Goal: Communication & Community: Answer question/provide support

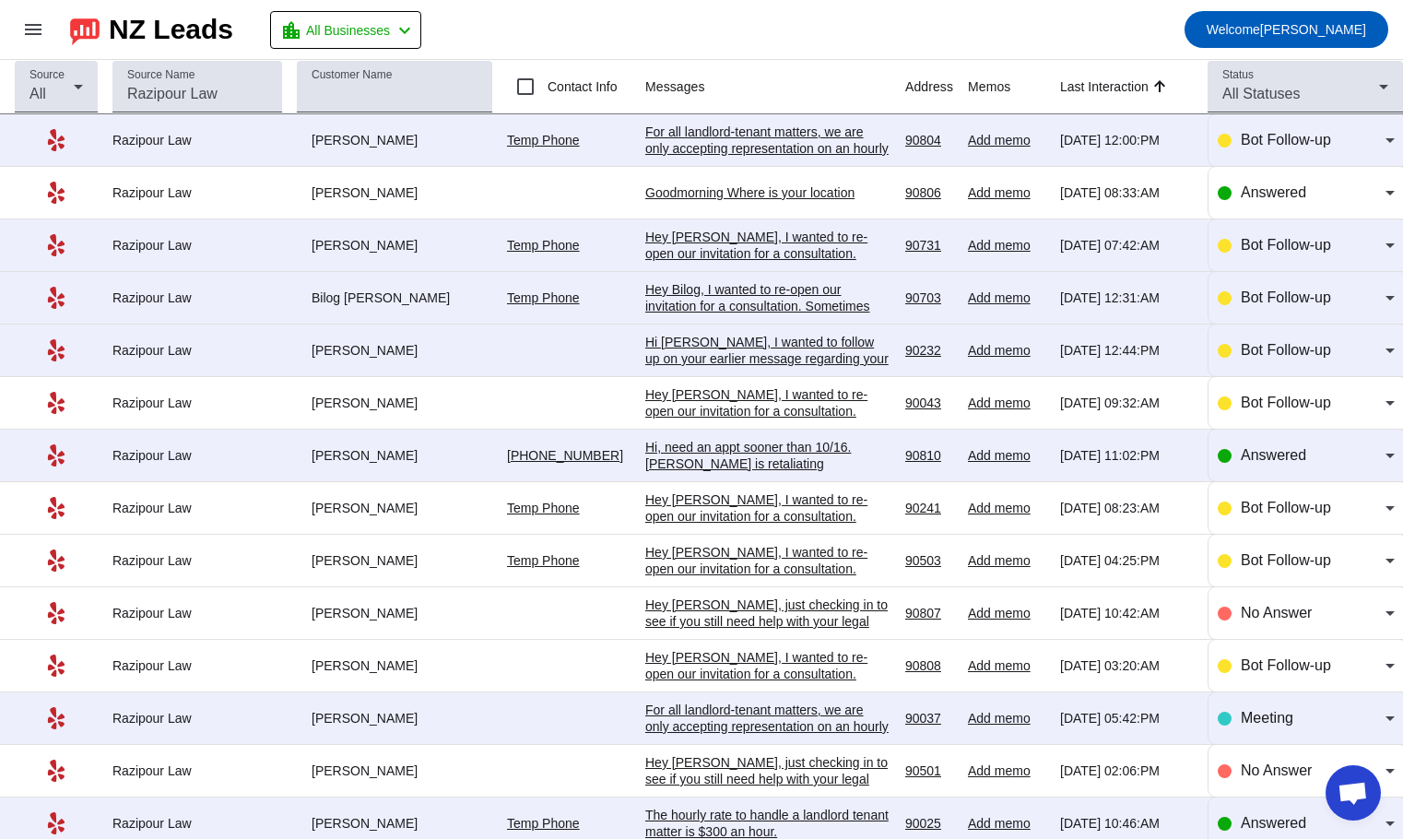
click at [773, 189] on div "Goodmorning Where is your location" at bounding box center [767, 192] width 245 height 17
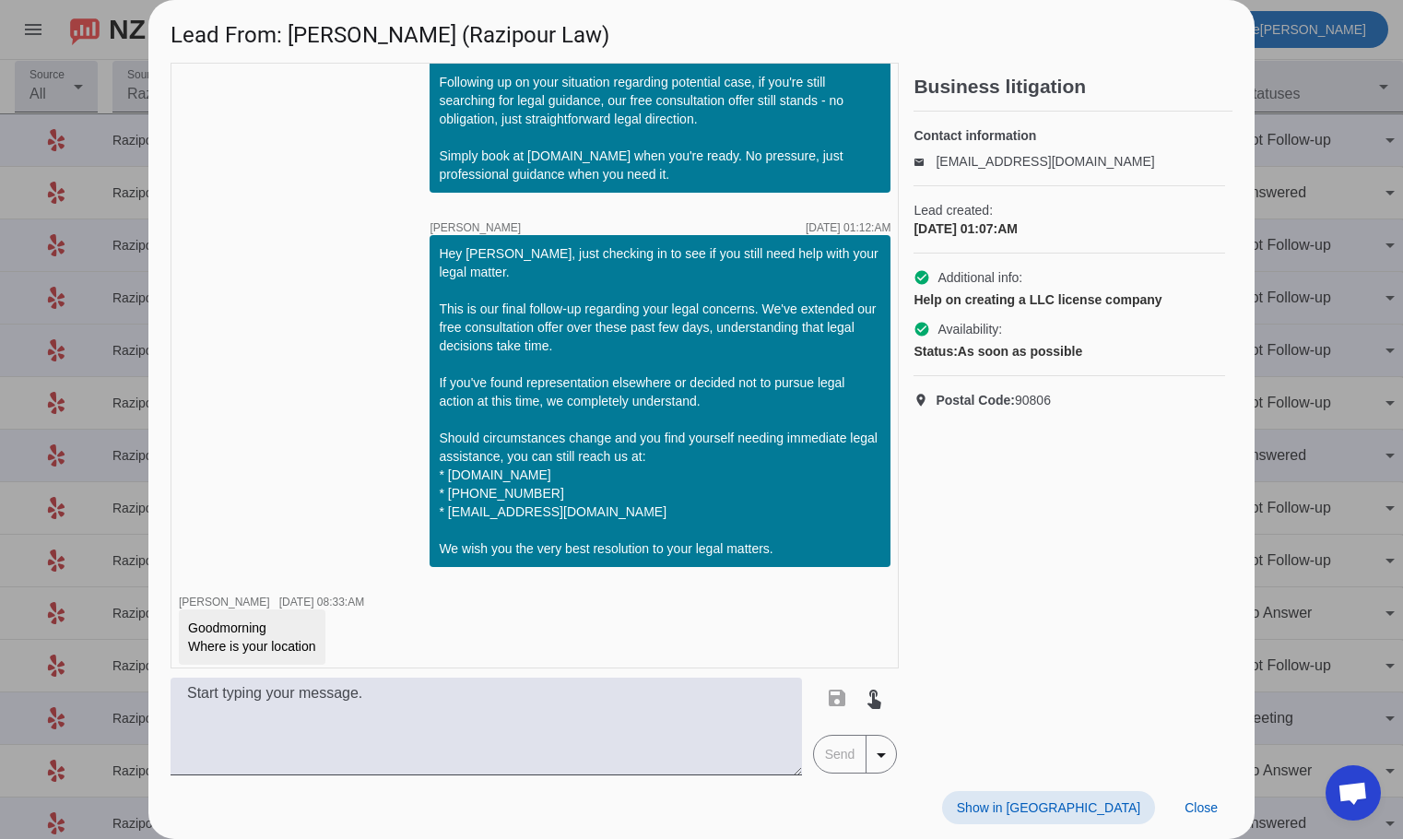
scroll to position [1052, 0]
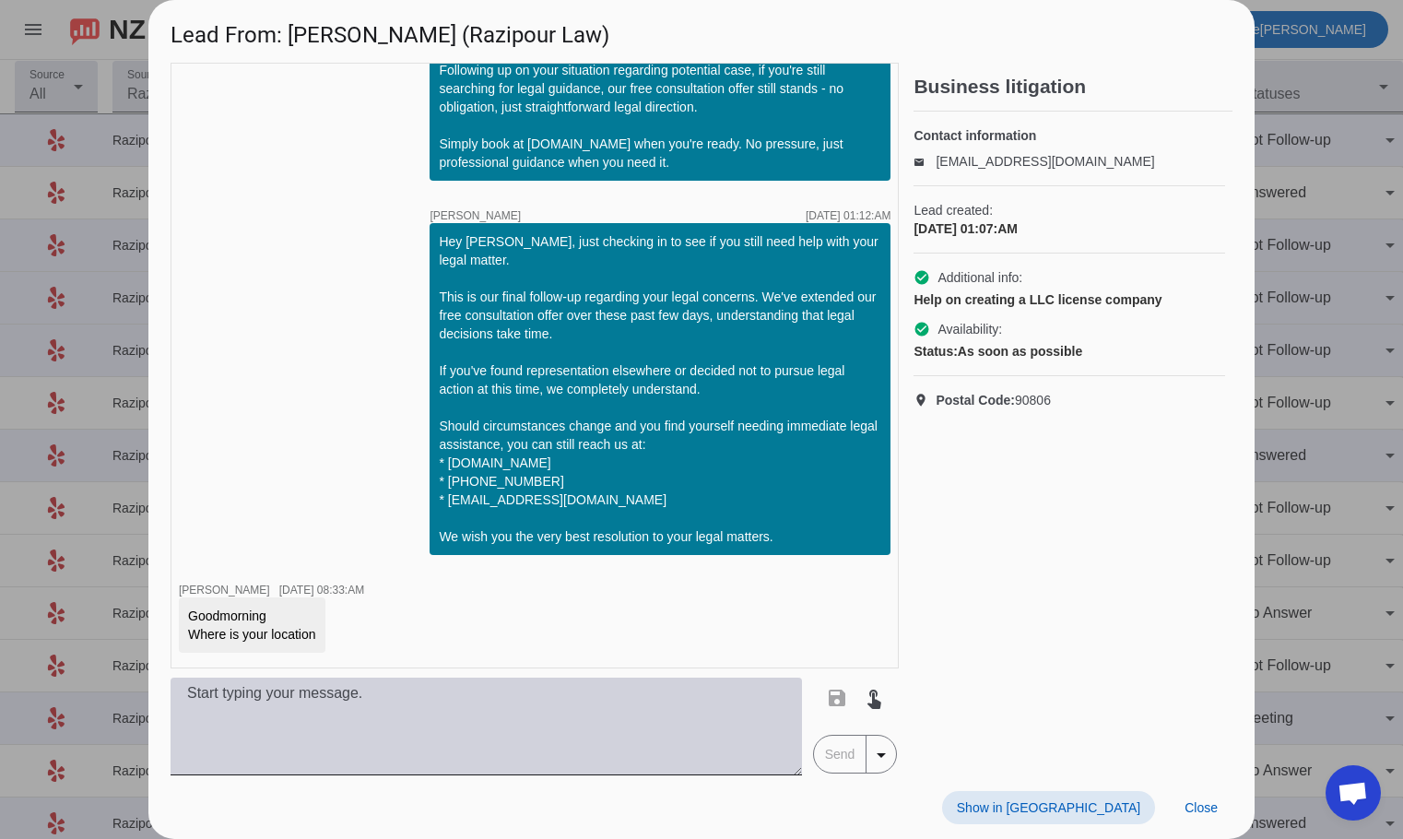
click at [408, 737] on textarea at bounding box center [487, 727] width 632 height 98
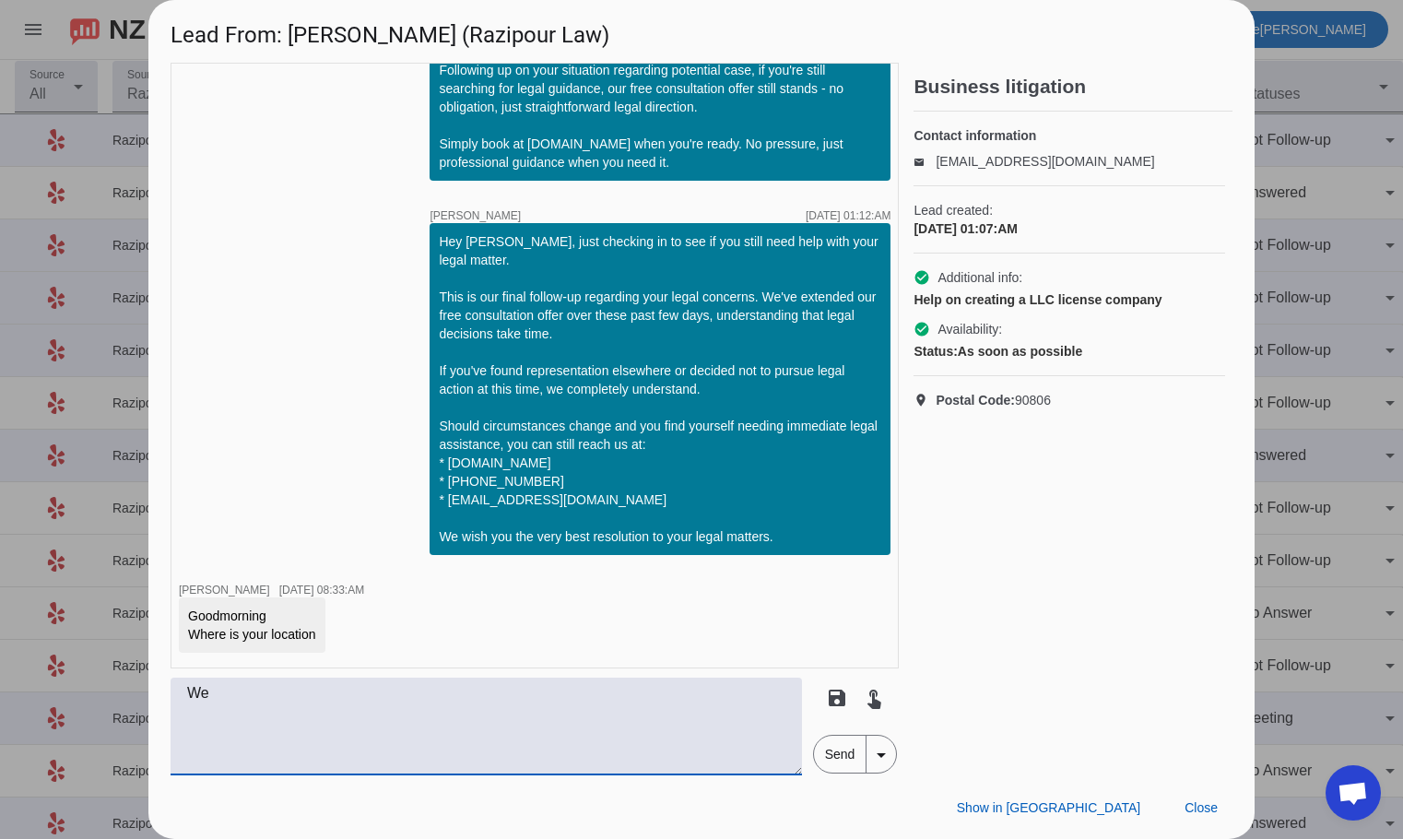
type textarea "W"
type textarea "The firm is located in [GEOGRAPHIC_DATA], [GEOGRAPHIC_DATA]"
click at [838, 756] on span "Send" at bounding box center [840, 754] width 53 height 37
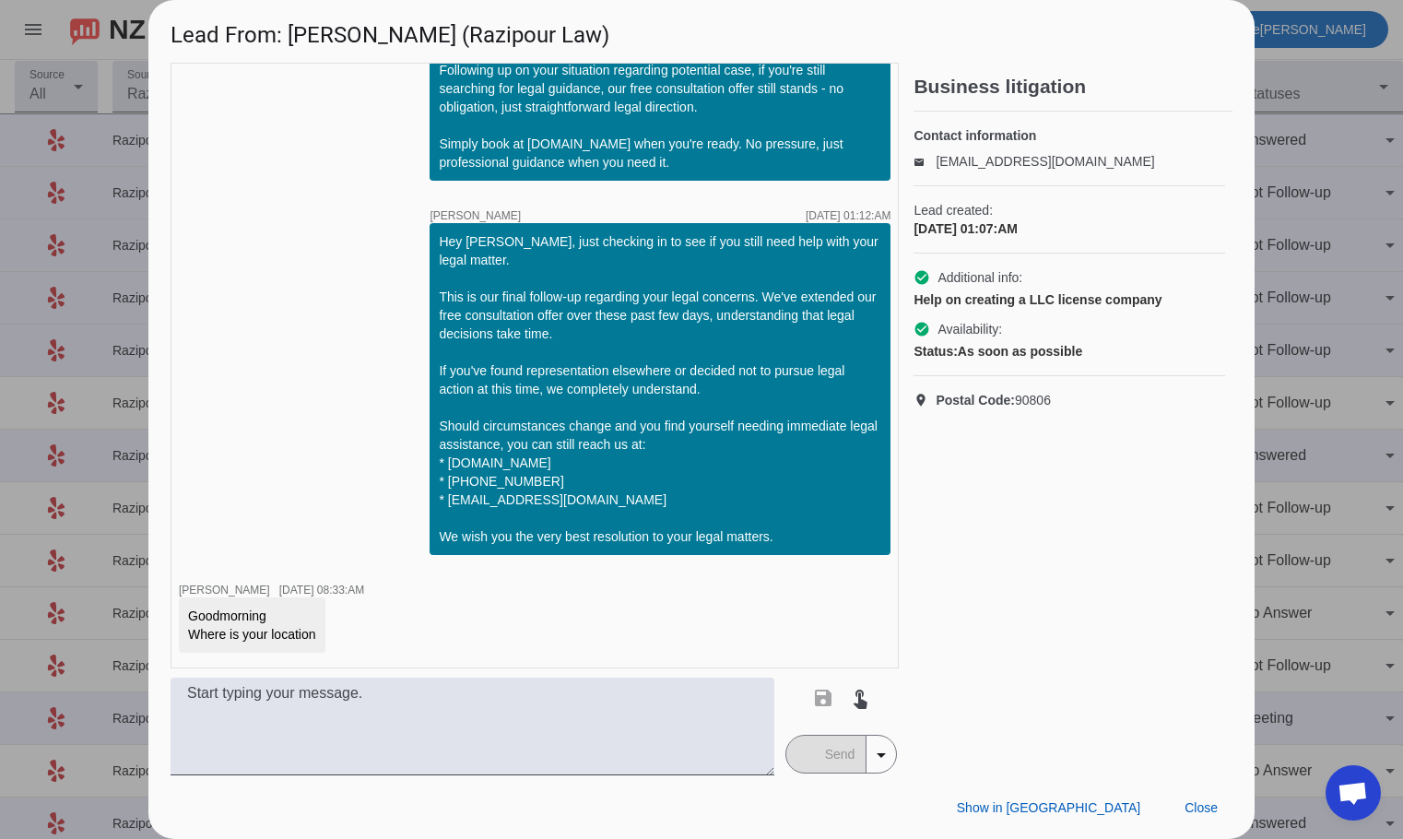
scroll to position [1131, 0]
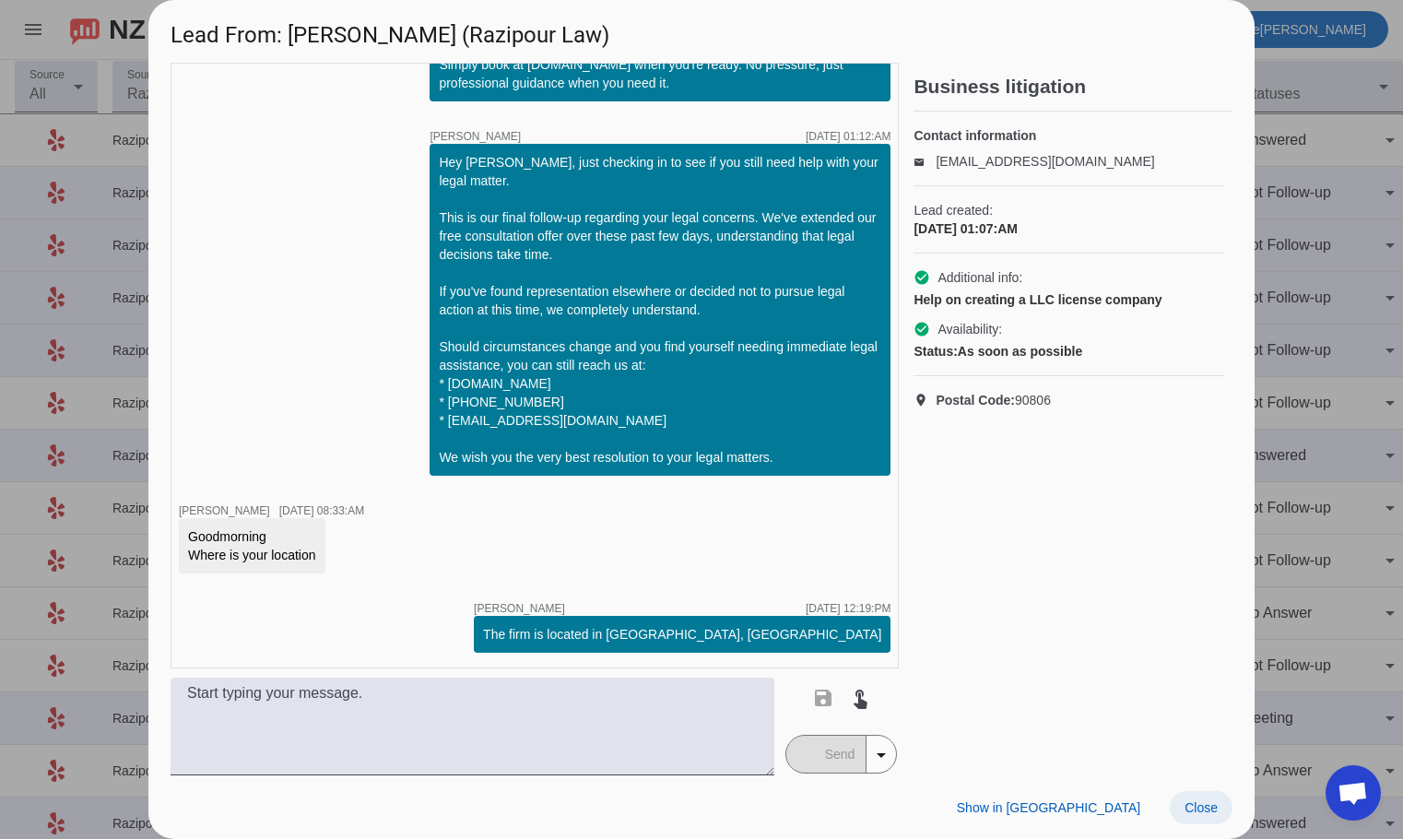
click at [1200, 806] on span "Close" at bounding box center [1201, 807] width 33 height 15
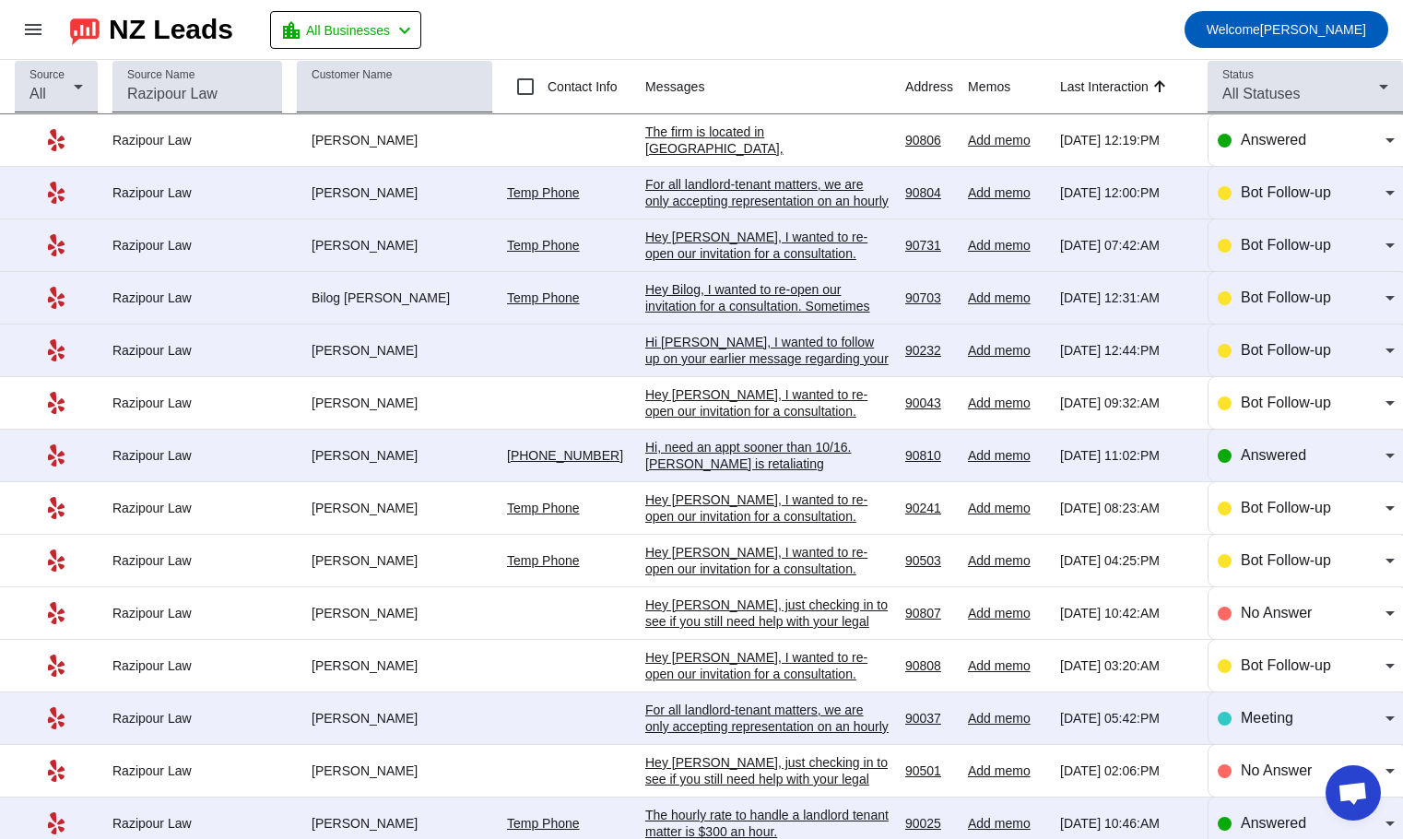
click at [755, 453] on div "Hi, need an appt sooner than 10/16. [PERSON_NAME] is retaliating threatening a …" at bounding box center [767, 489] width 245 height 100
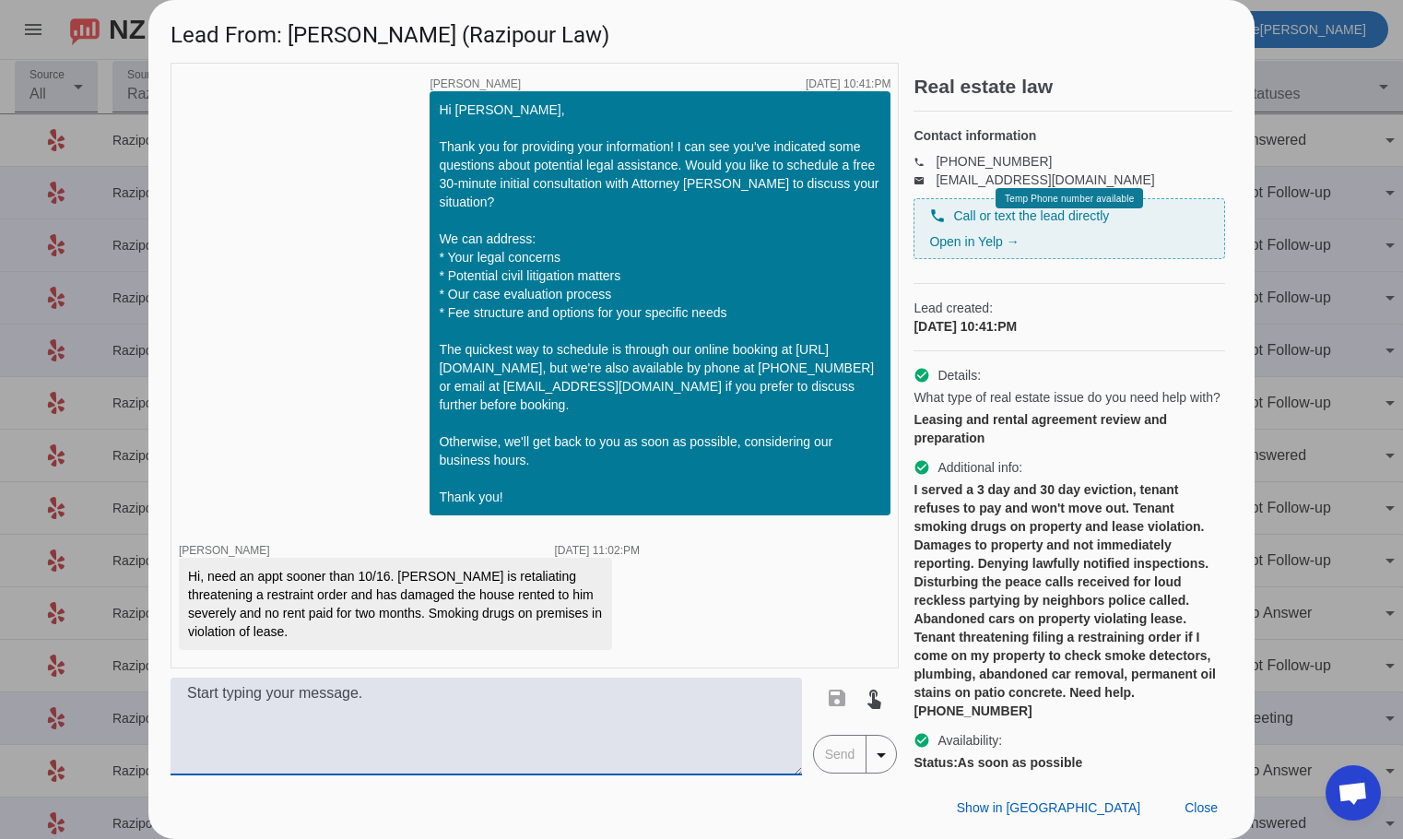
click at [623, 696] on textarea at bounding box center [487, 727] width 632 height 98
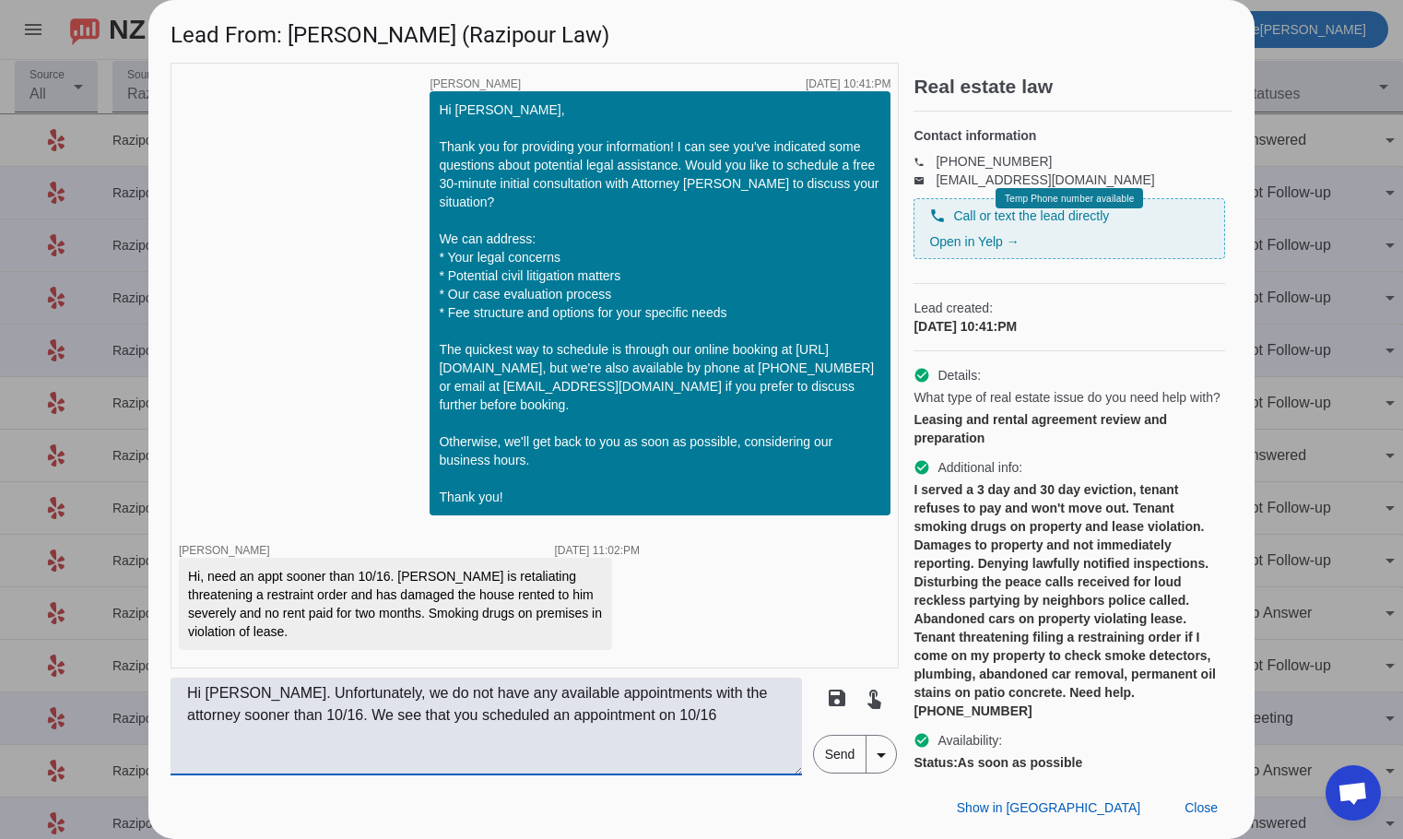
click at [679, 716] on textarea "Hi [PERSON_NAME]. Unfortunately, we do not have any available appointments with…" at bounding box center [487, 727] width 632 height 98
type textarea "Hi [PERSON_NAME]. Unfortunately, we do not have any available appointments with…"
click at [842, 761] on span "Send" at bounding box center [840, 754] width 53 height 37
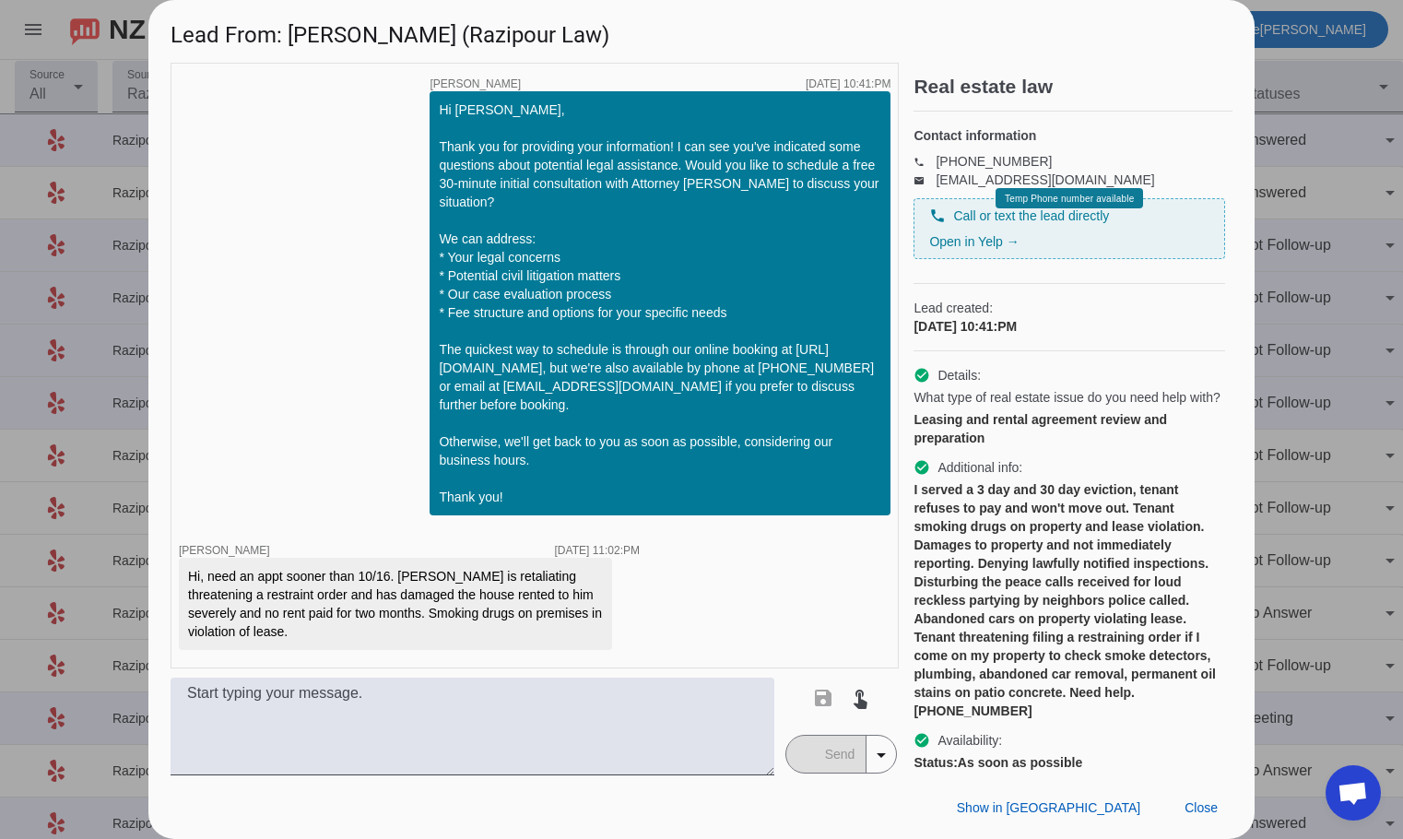
scroll to position [113, 0]
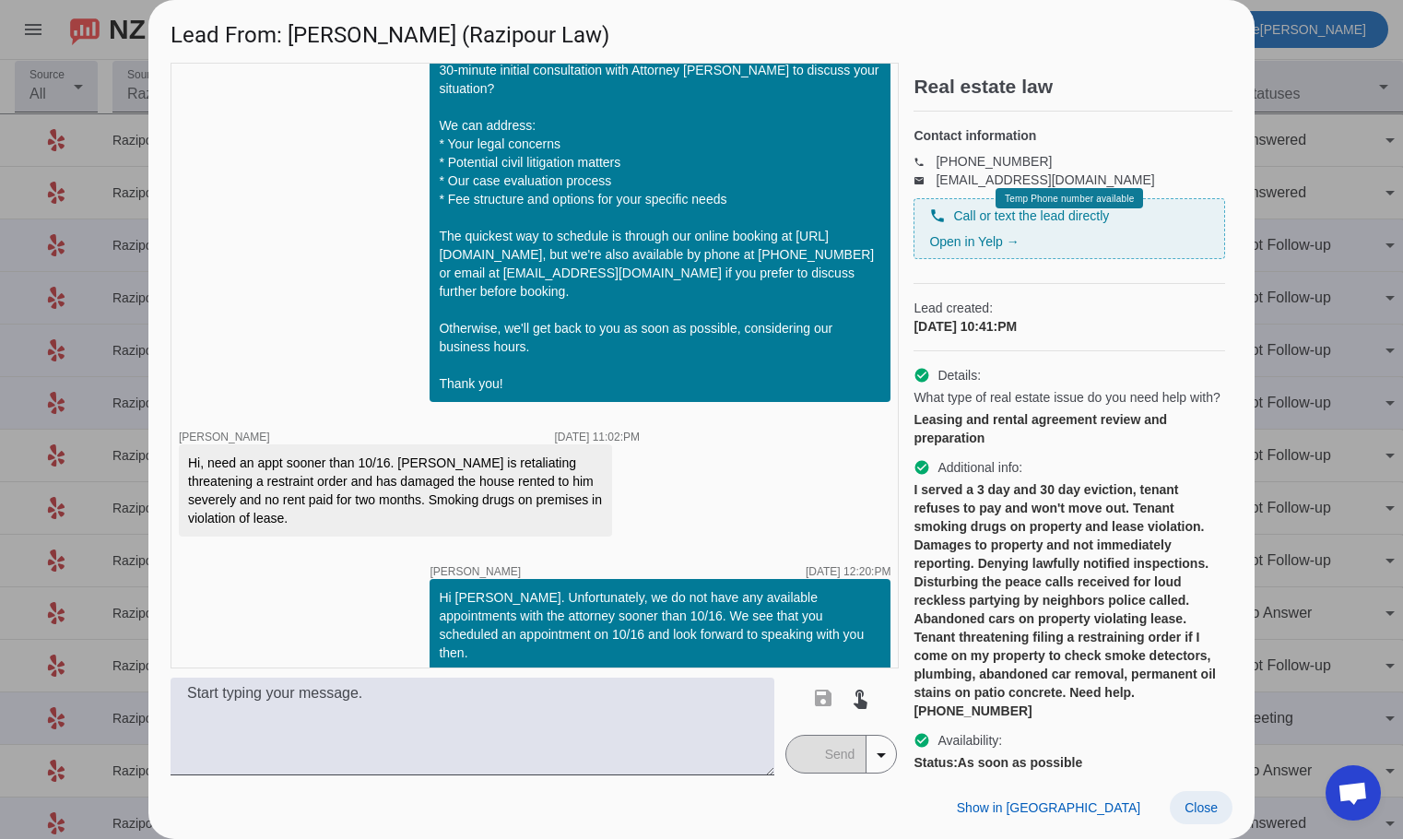
click at [1181, 804] on span at bounding box center [1201, 807] width 63 height 33
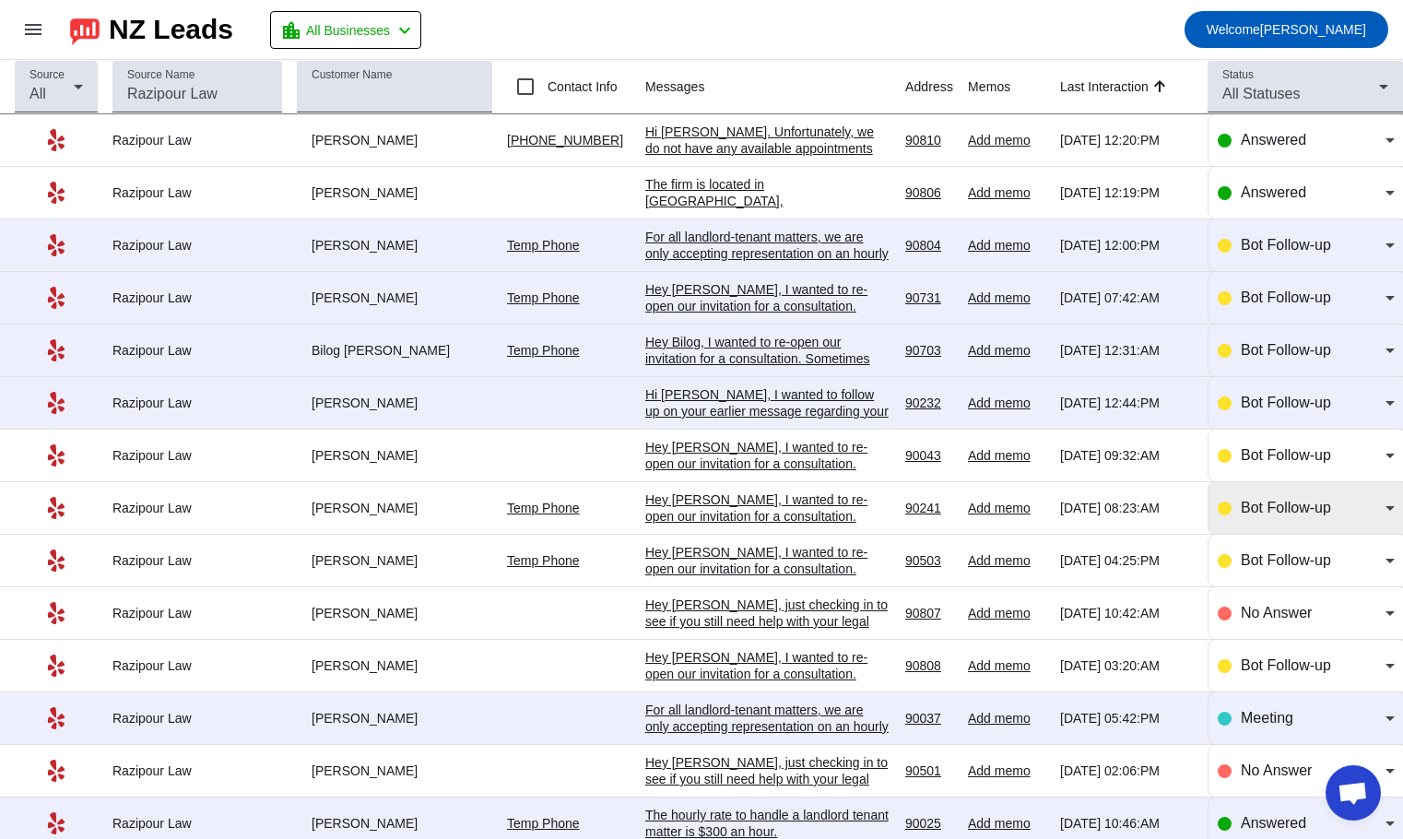
click at [1298, 506] on span "Bot Follow-up" at bounding box center [1286, 508] width 90 height 16
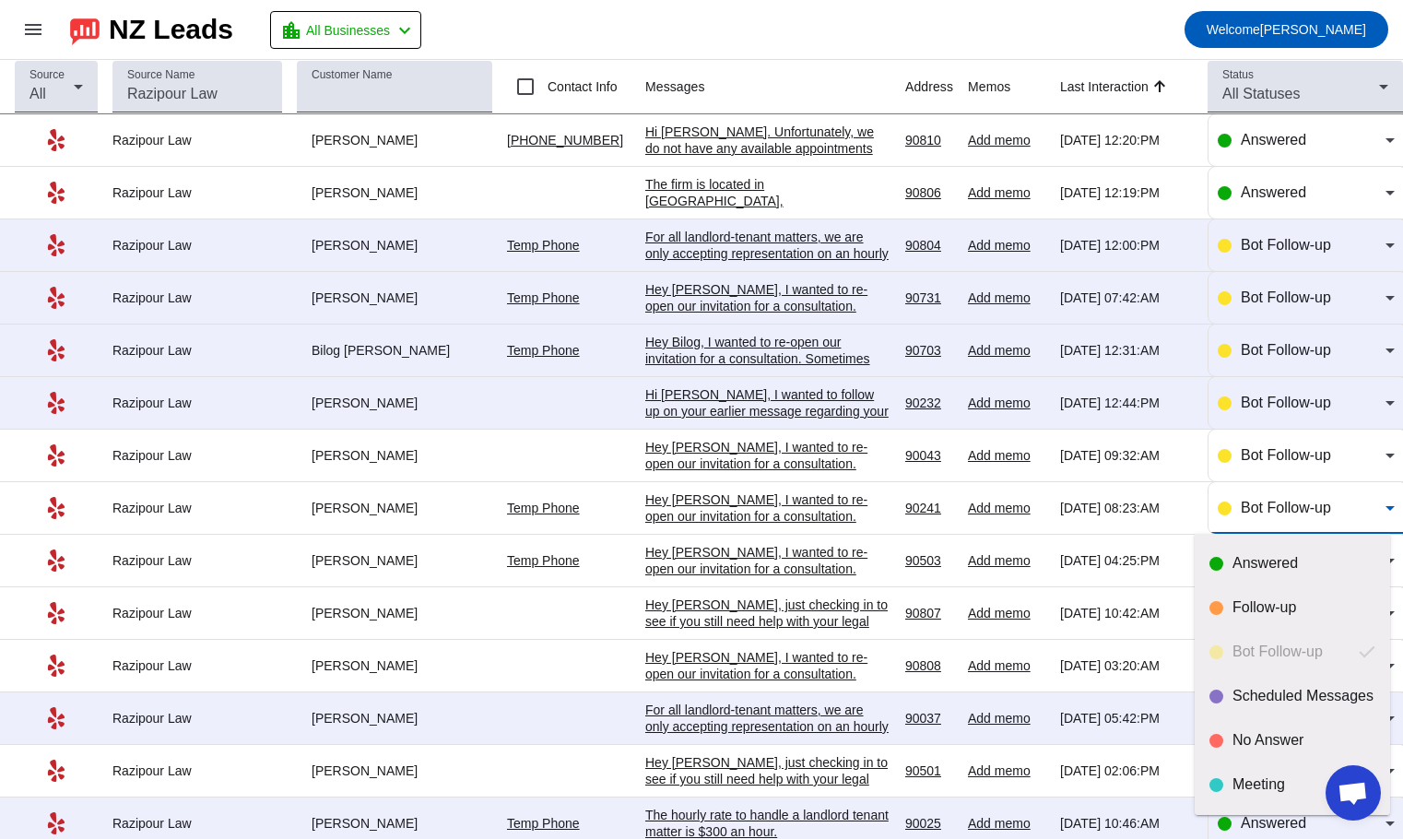
click at [727, 500] on div at bounding box center [701, 419] width 1403 height 839
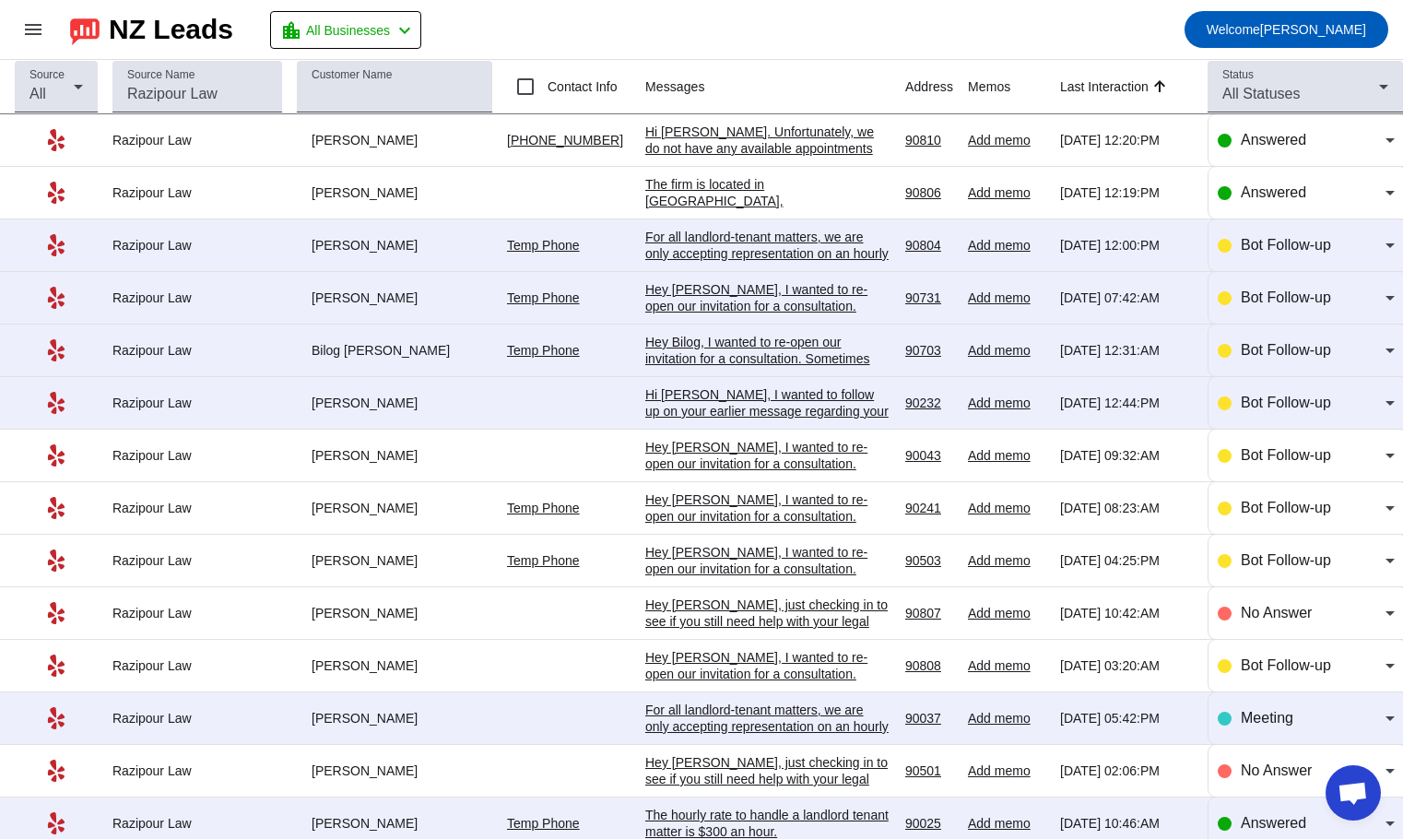
click at [713, 511] on div "Hey [PERSON_NAME], I wanted to re-open our invitation for a consultation. Somet…" at bounding box center [767, 607] width 245 height 232
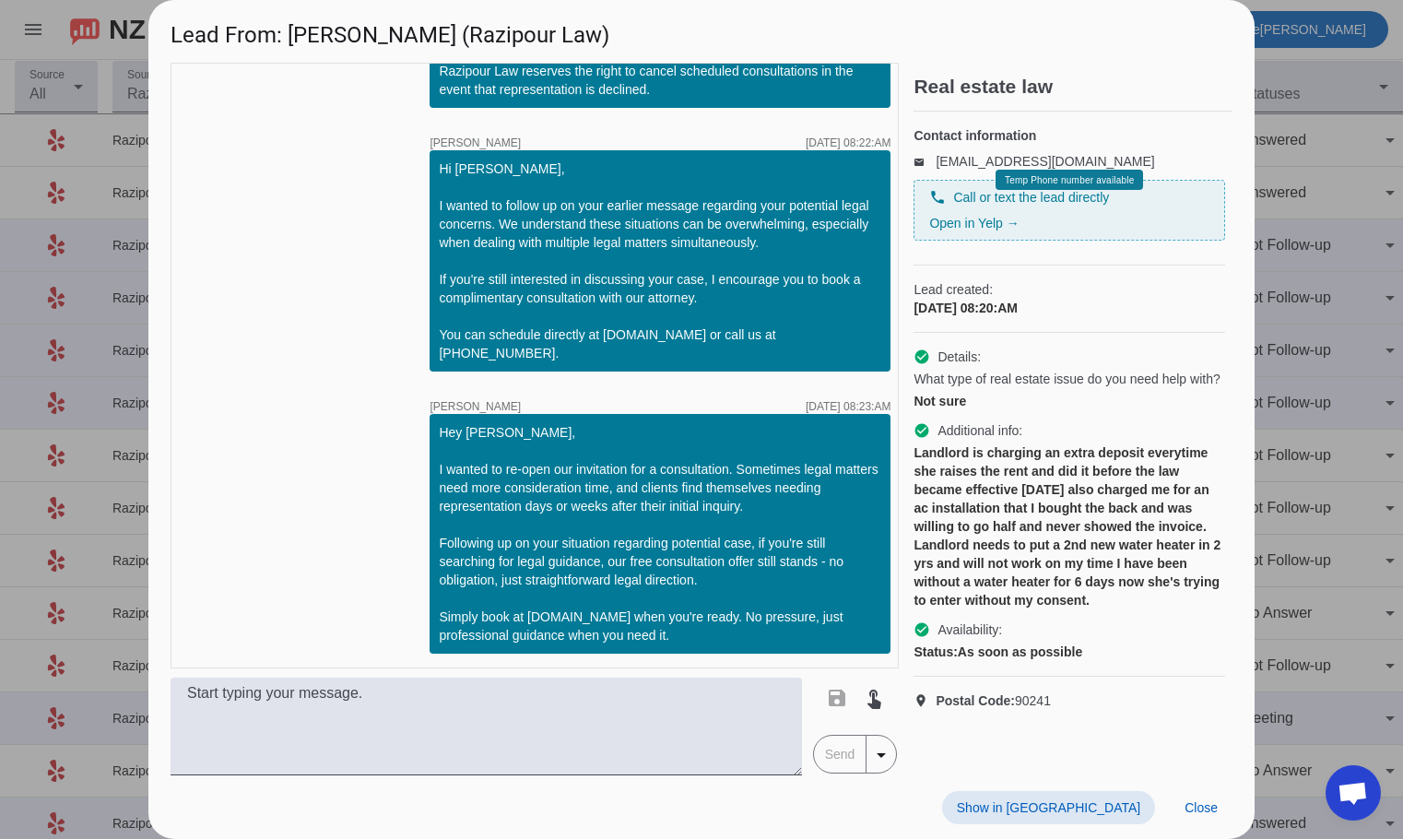
scroll to position [580, 0]
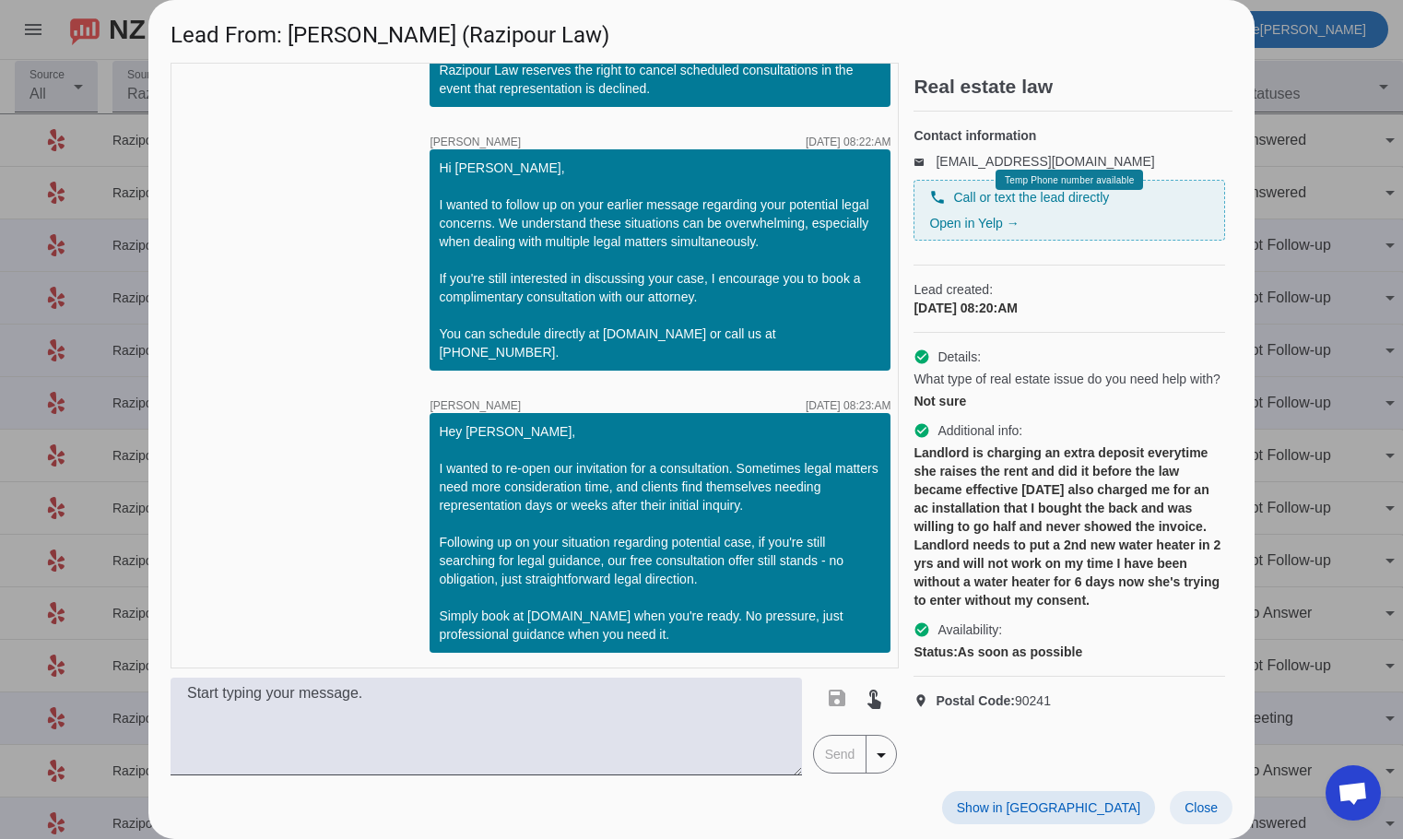
click at [1212, 798] on span at bounding box center [1201, 807] width 63 height 33
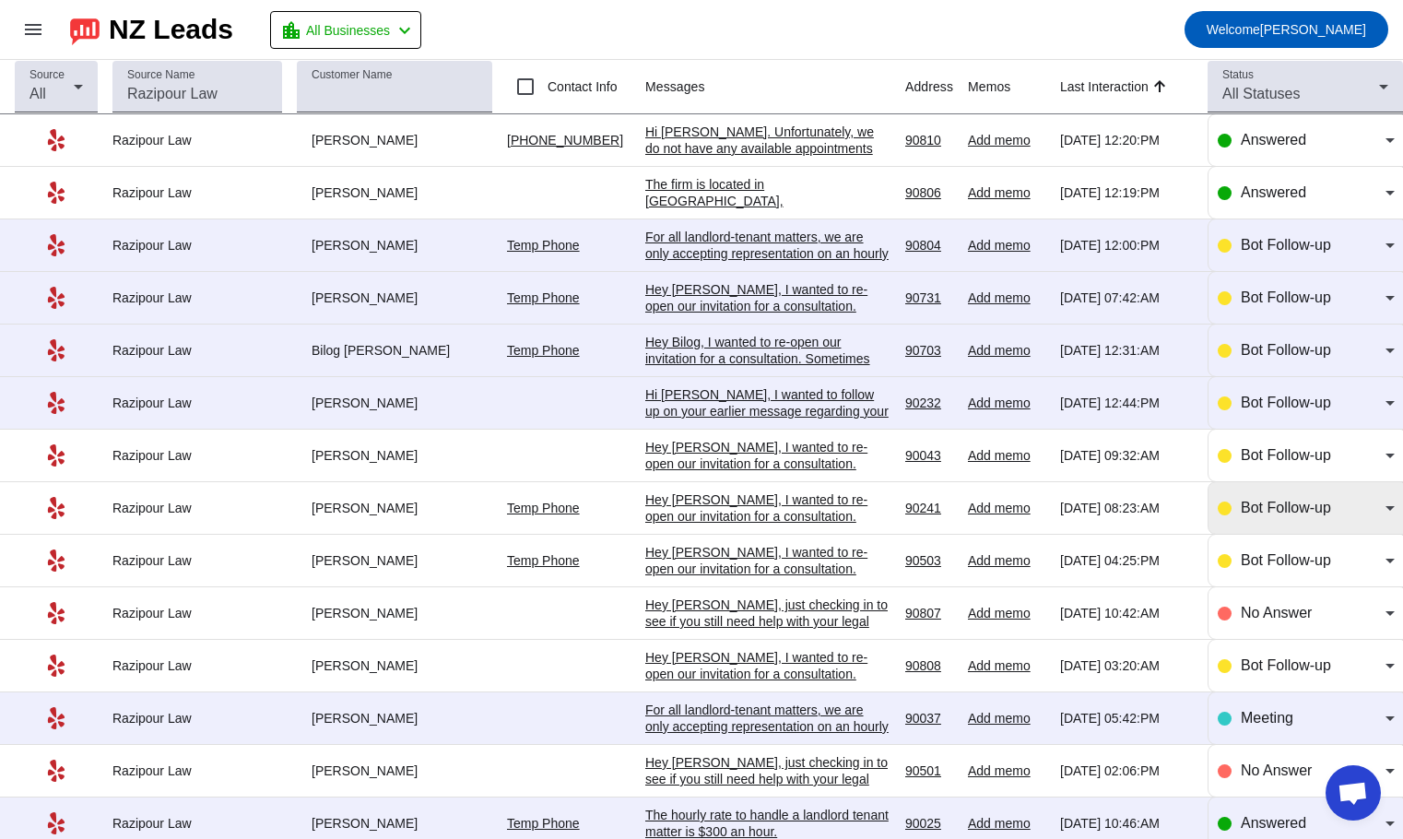
click at [1241, 518] on div "Bot Follow-up" at bounding box center [1313, 508] width 145 height 22
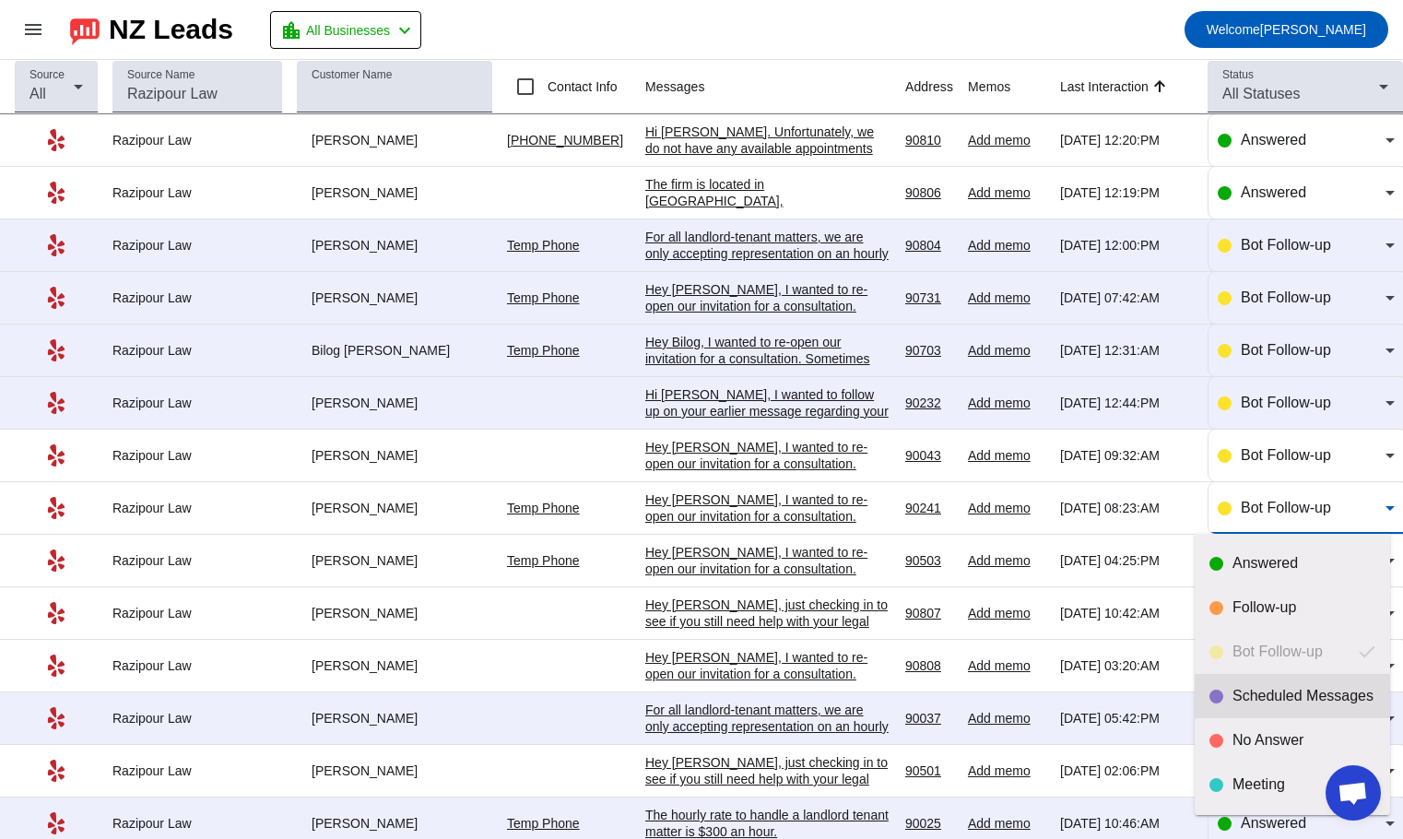
scroll to position [43, 0]
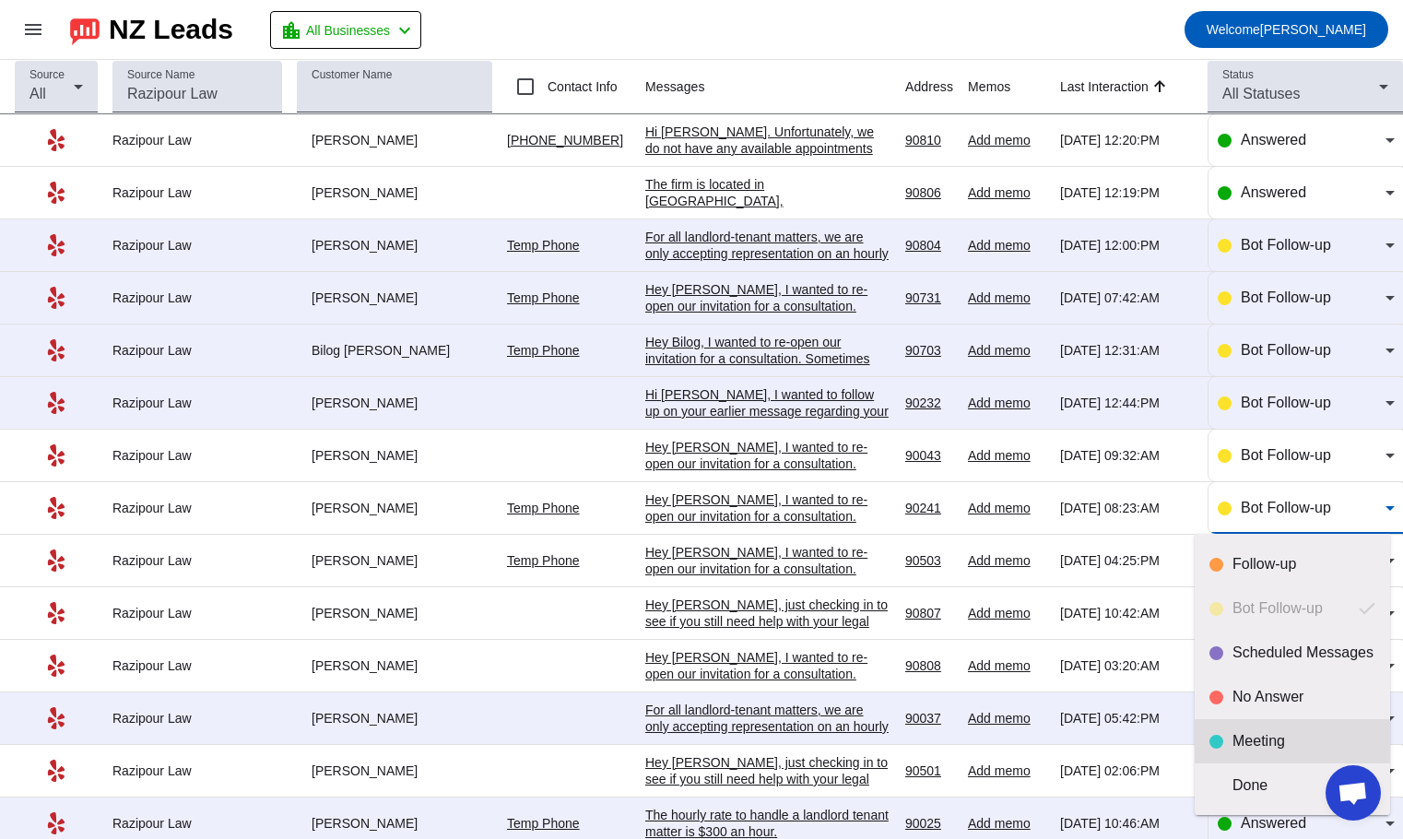
drag, startPoint x: 1260, startPoint y: 730, endPoint x: 1259, endPoint y: 743, distance: 12.9
click at [1259, 743] on mat-option "Meeting" at bounding box center [1292, 741] width 195 height 44
click at [1258, 739] on div "Meeting" at bounding box center [1289, 741] width 112 height 18
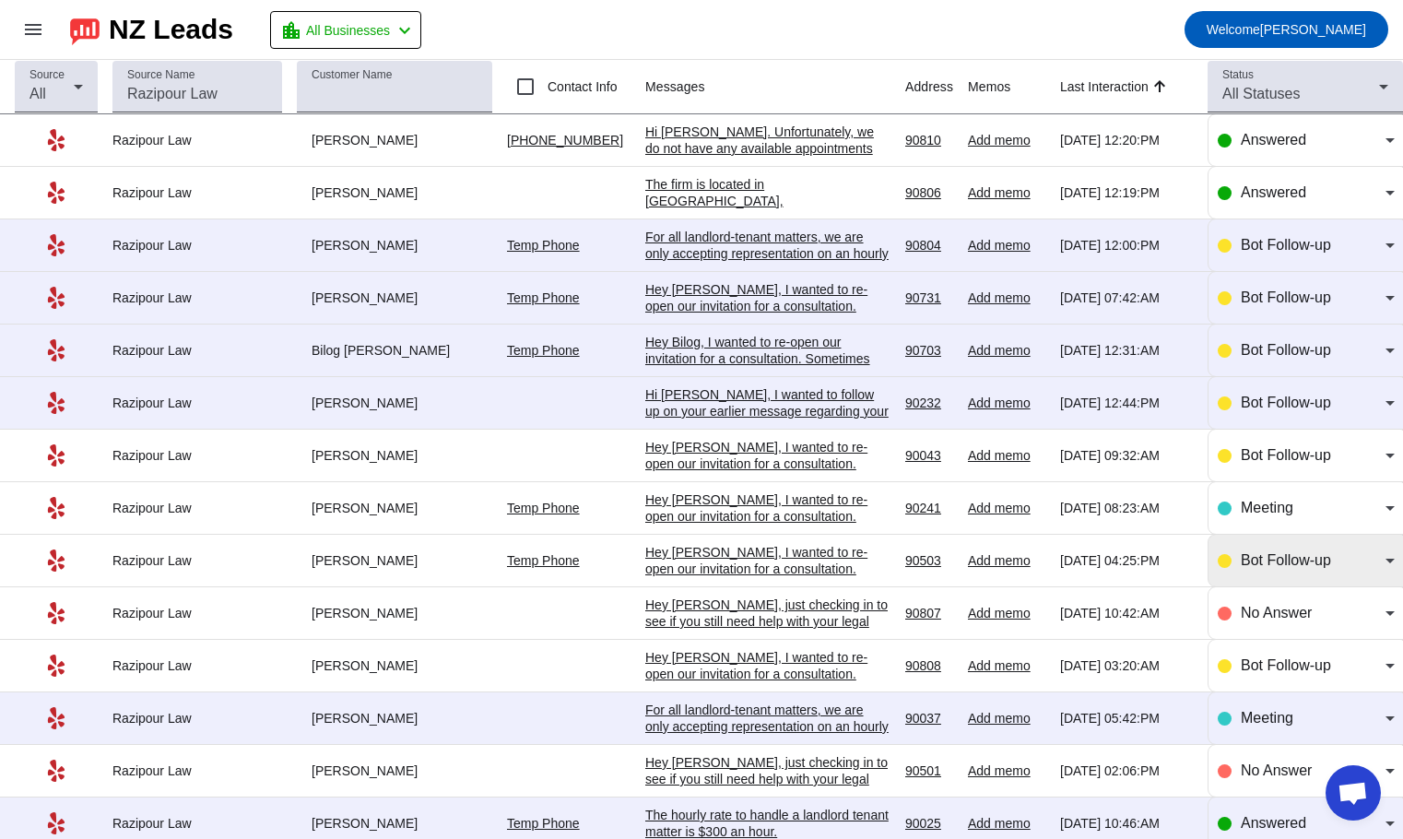
click at [1241, 559] on span "Bot Follow-up" at bounding box center [1286, 560] width 90 height 16
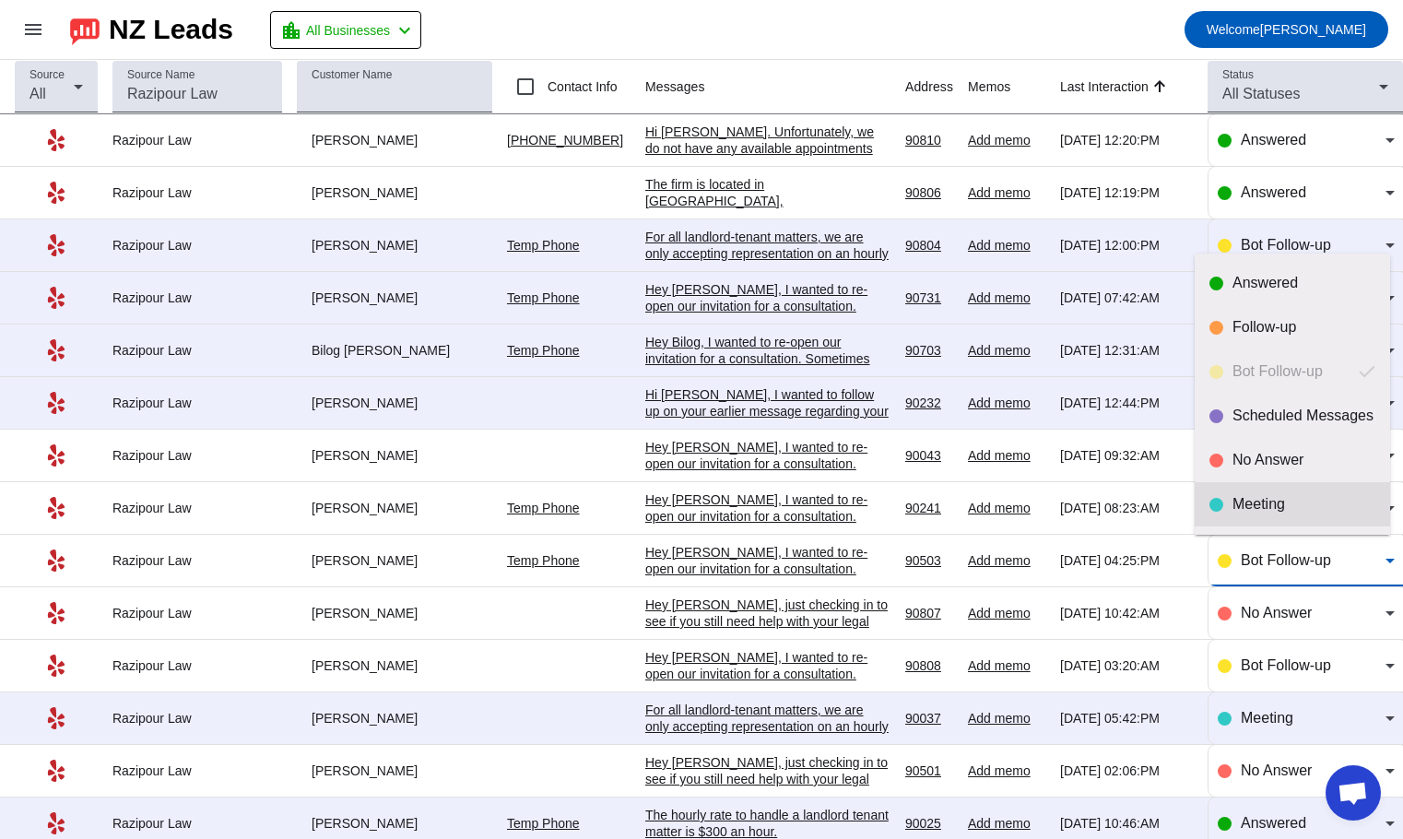
click at [1248, 491] on mat-option "Meeting" at bounding box center [1292, 504] width 195 height 44
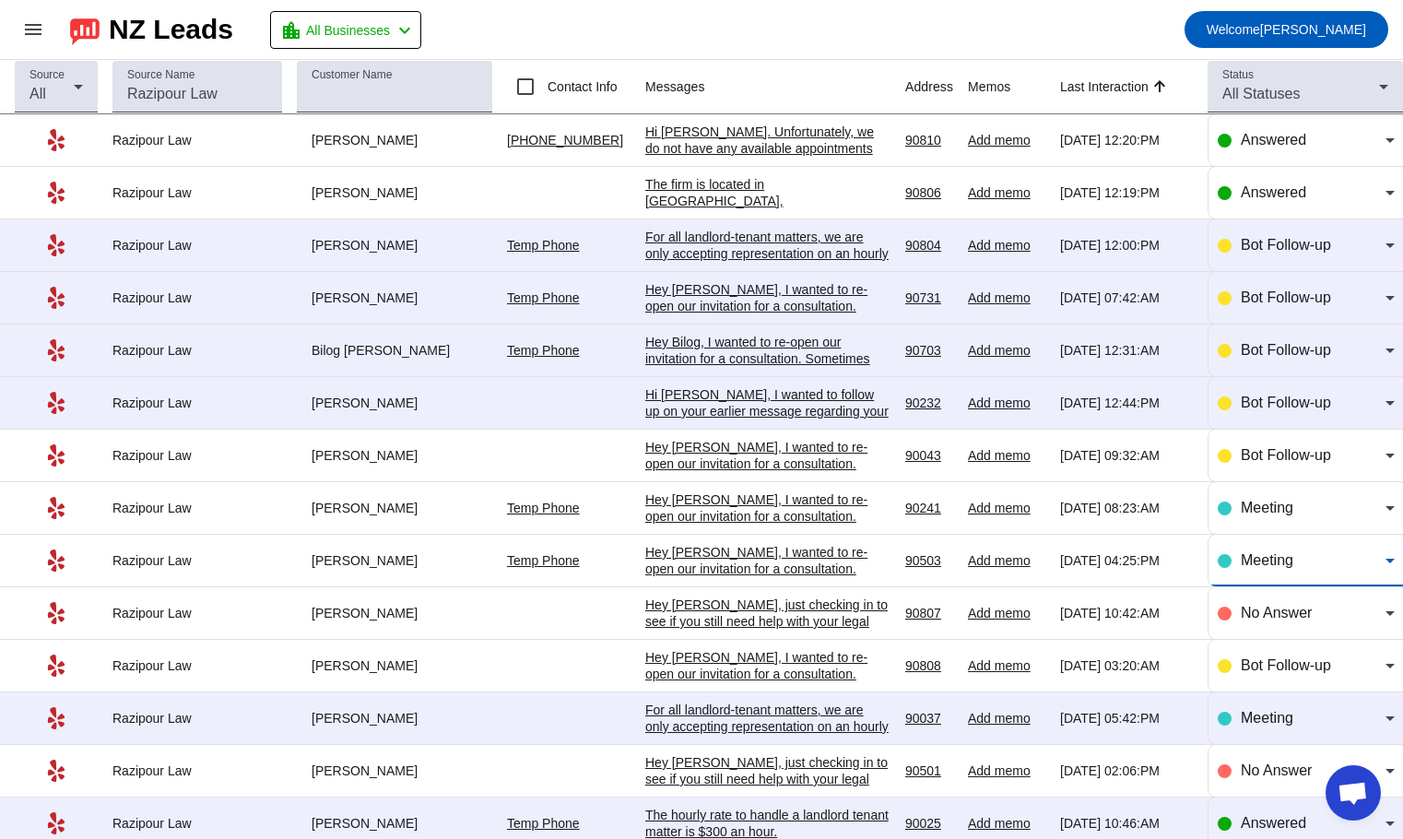
click at [720, 569] on div "Hey [PERSON_NAME], I wanted to re-open our invitation for a consultation. Somet…" at bounding box center [767, 660] width 245 height 232
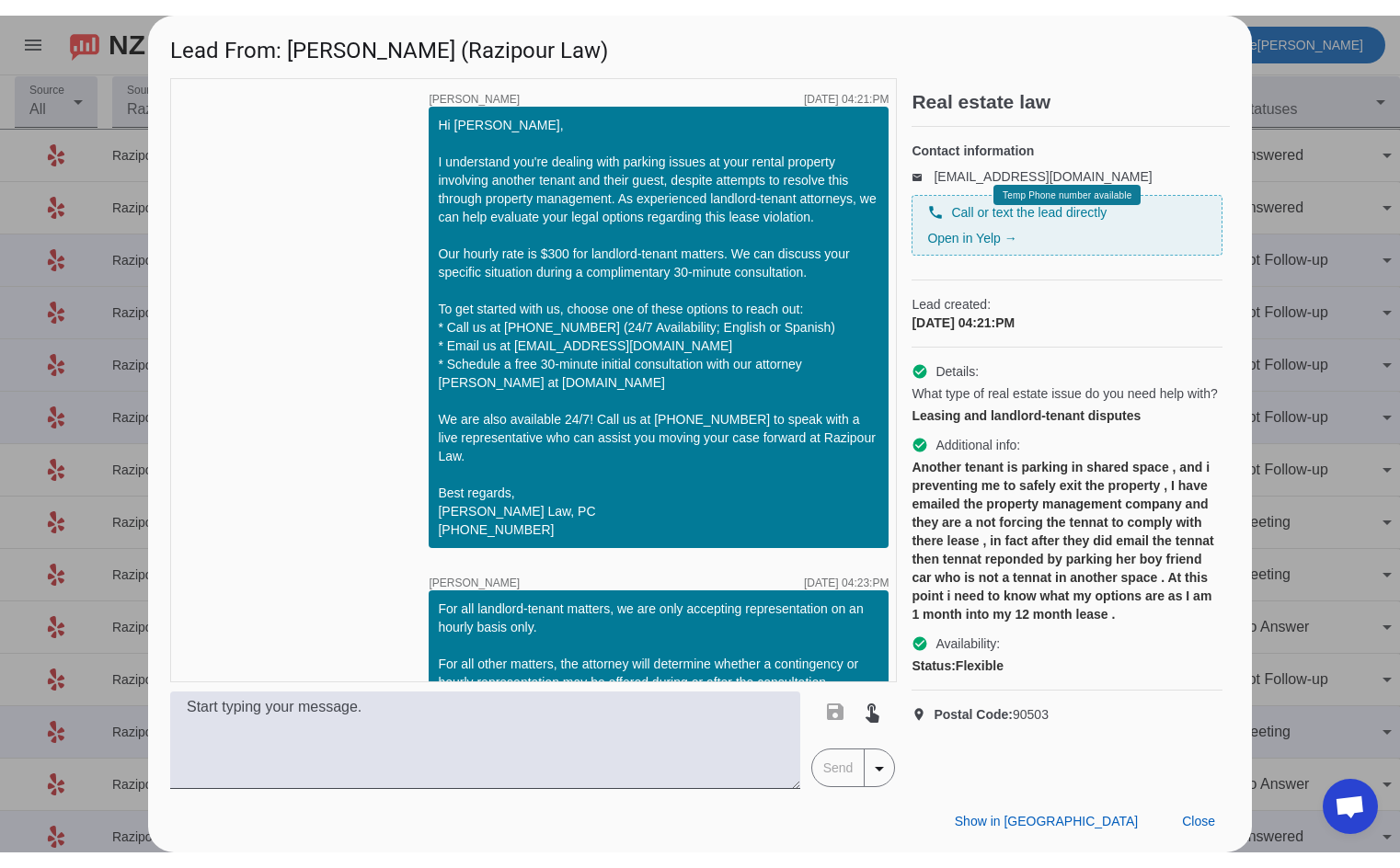
scroll to position [634, 0]
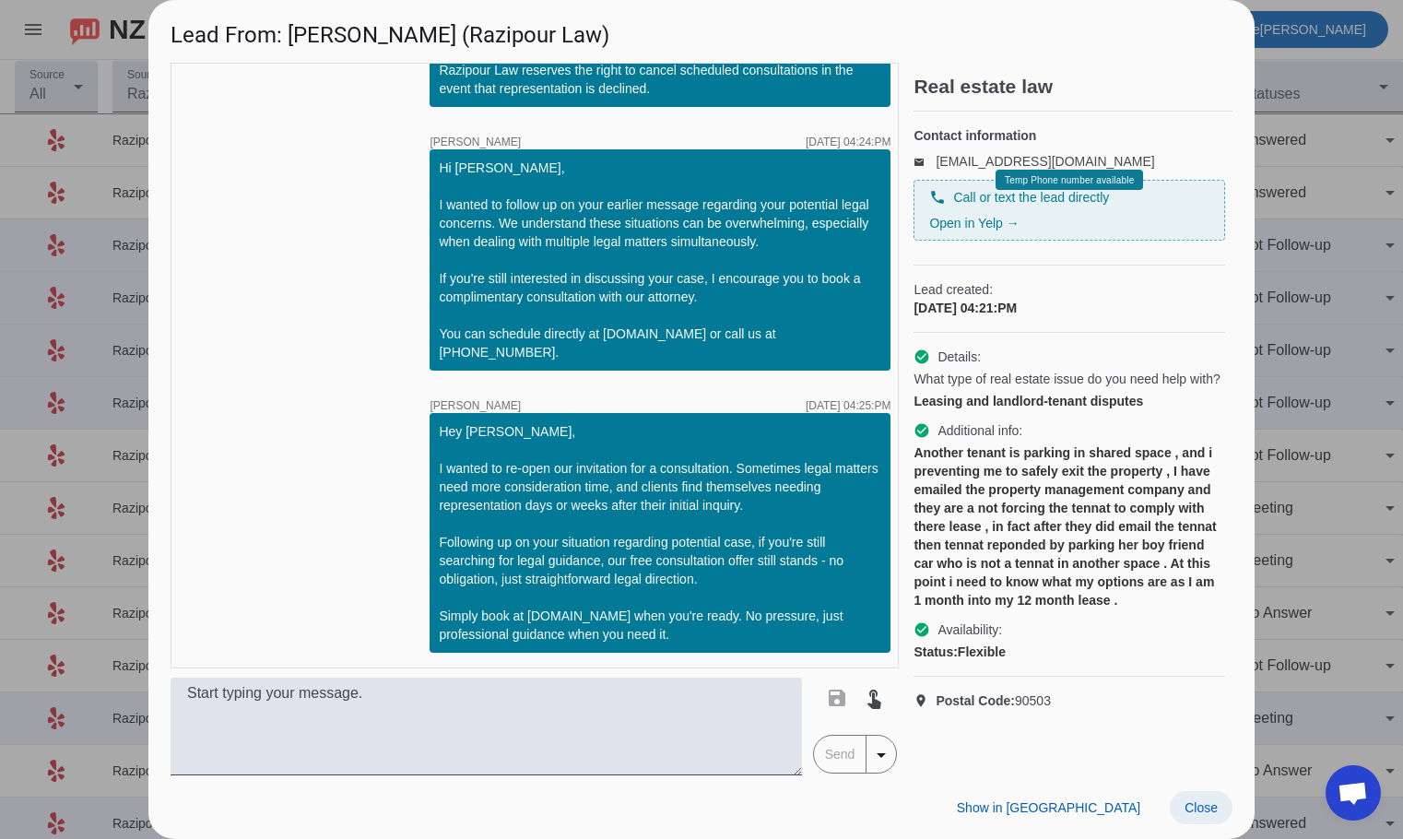
click at [1182, 801] on span at bounding box center [1201, 807] width 63 height 33
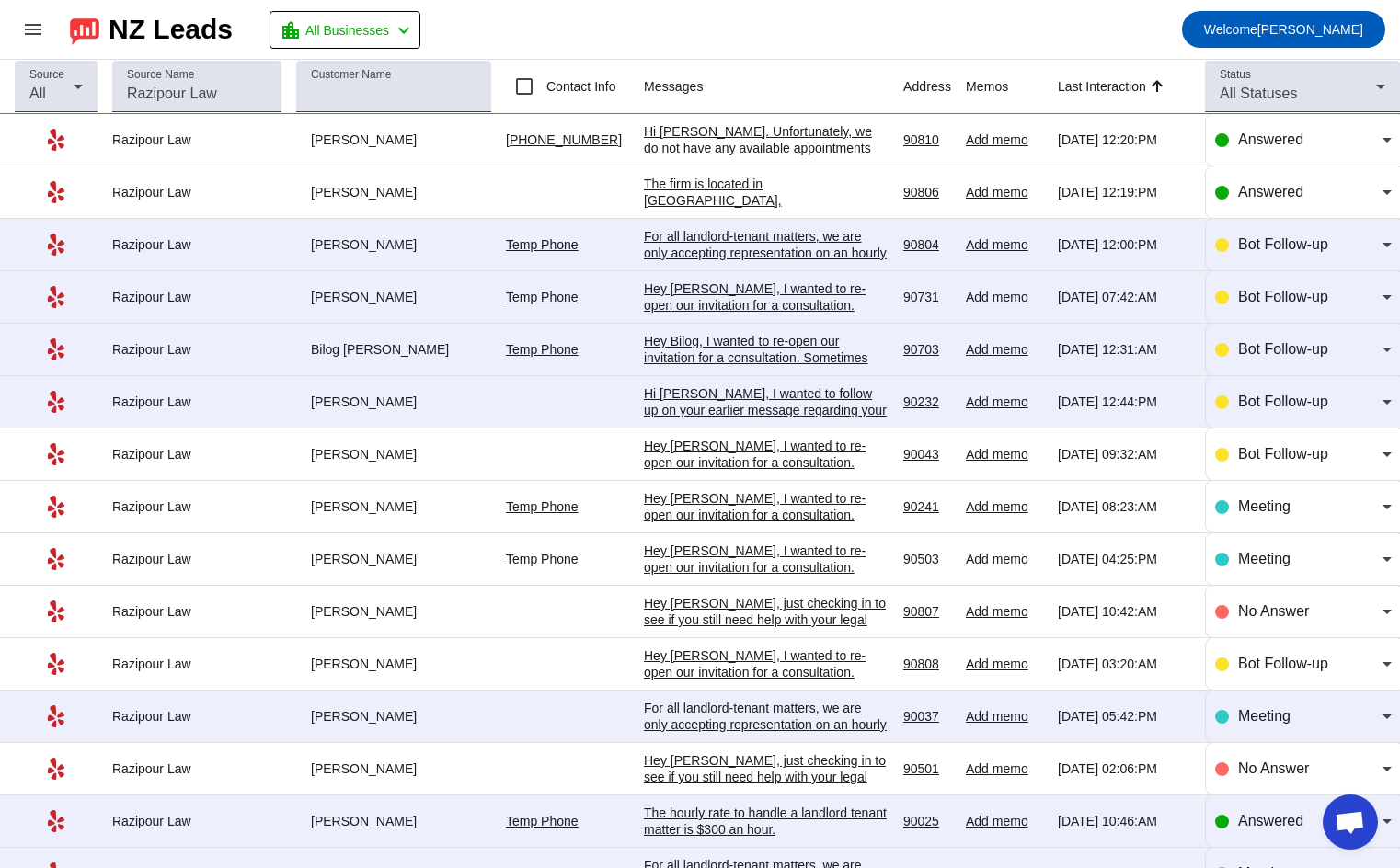
click at [786, 561] on div "Hey [PERSON_NAME], I wanted to re-open our invitation for a consultation. Somet…" at bounding box center [765, 658] width 244 height 231
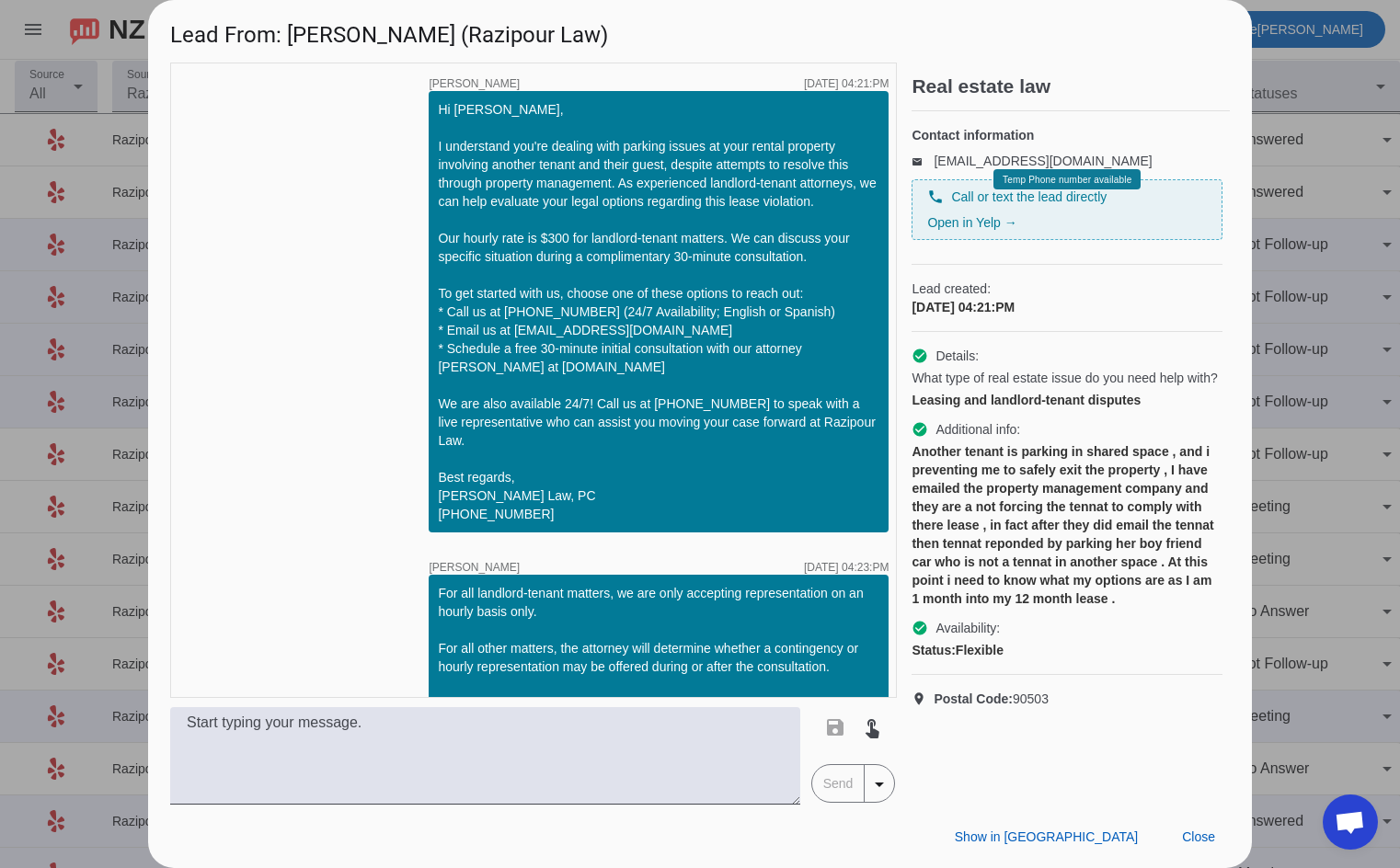
scroll to position [603, 0]
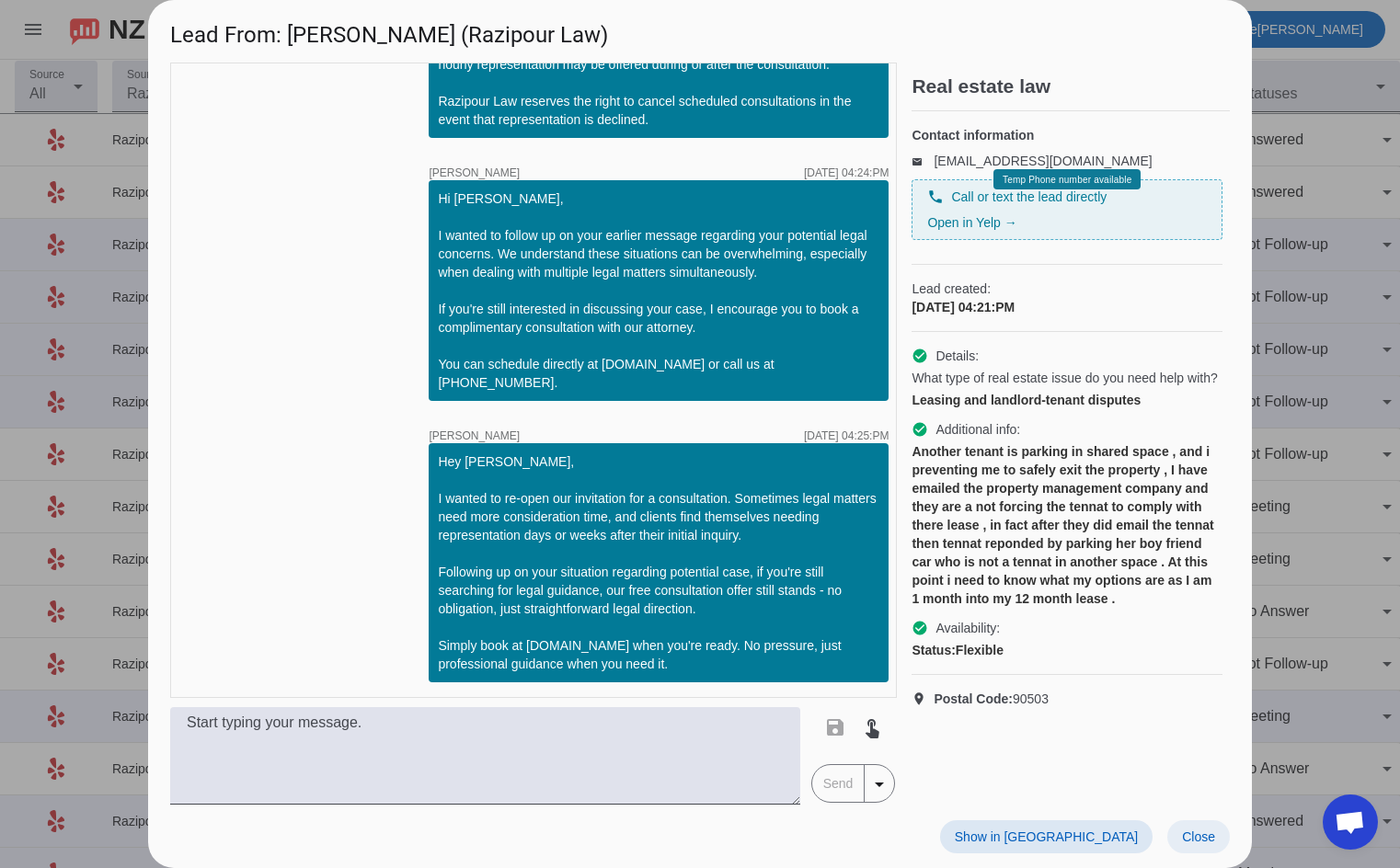
click at [1211, 830] on span "Close" at bounding box center [1198, 837] width 33 height 15
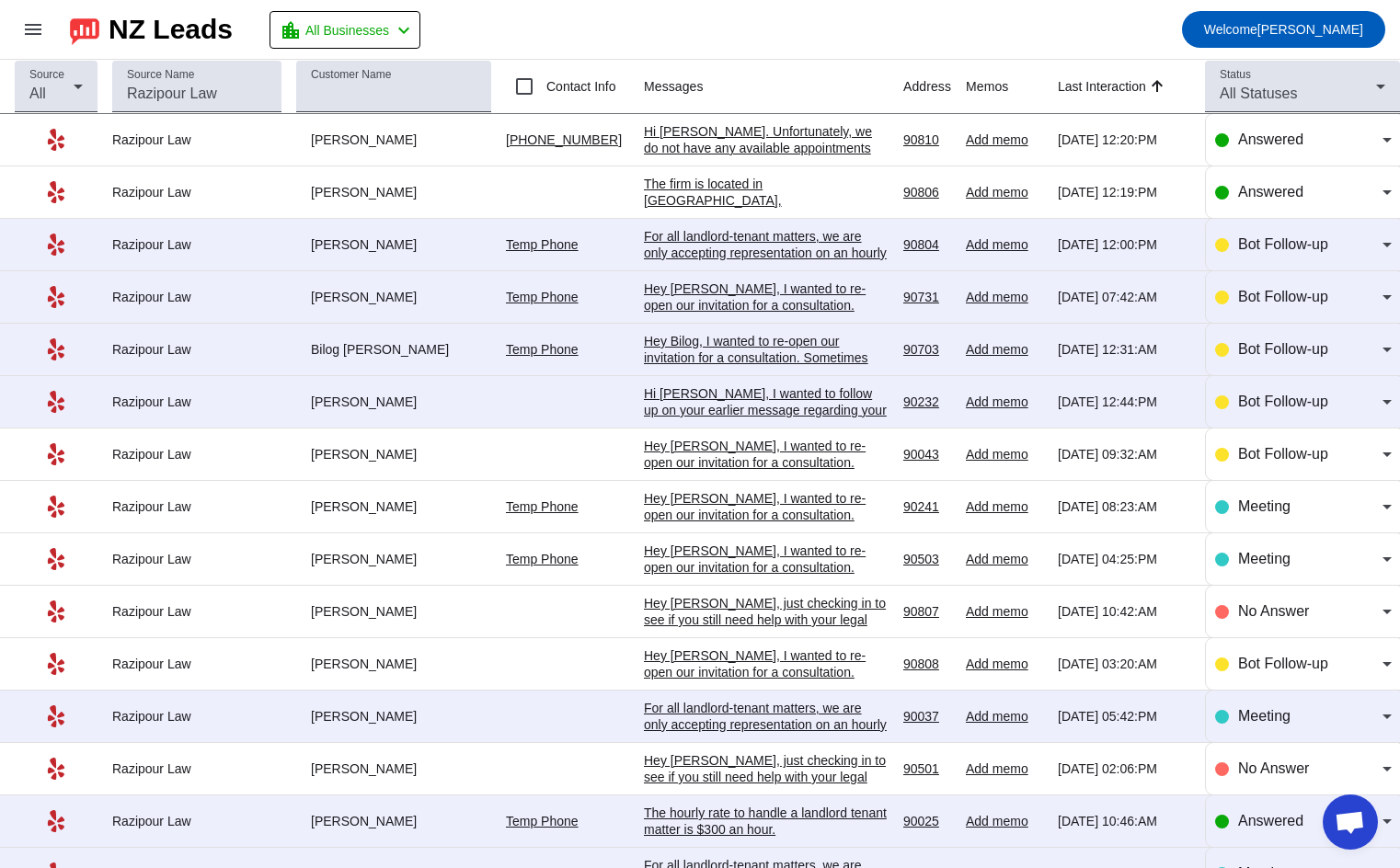
click at [441, 464] on td "[PERSON_NAME]" at bounding box center [401, 455] width 210 height 53
click at [748, 505] on div "Hey [PERSON_NAME], I wanted to re-open our invitation for a consultation. Somet…" at bounding box center [765, 606] width 244 height 231
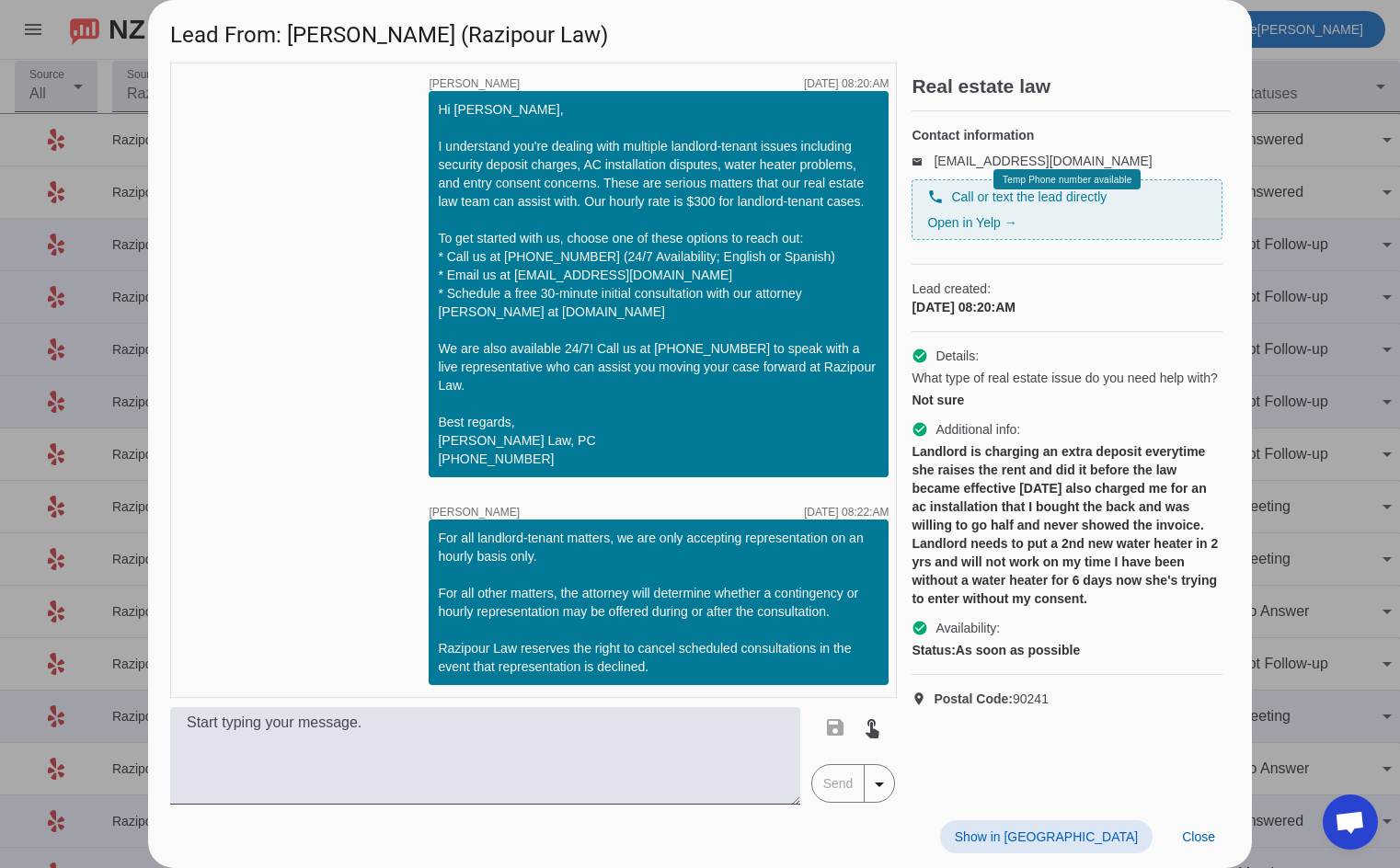
scroll to position [548, 0]
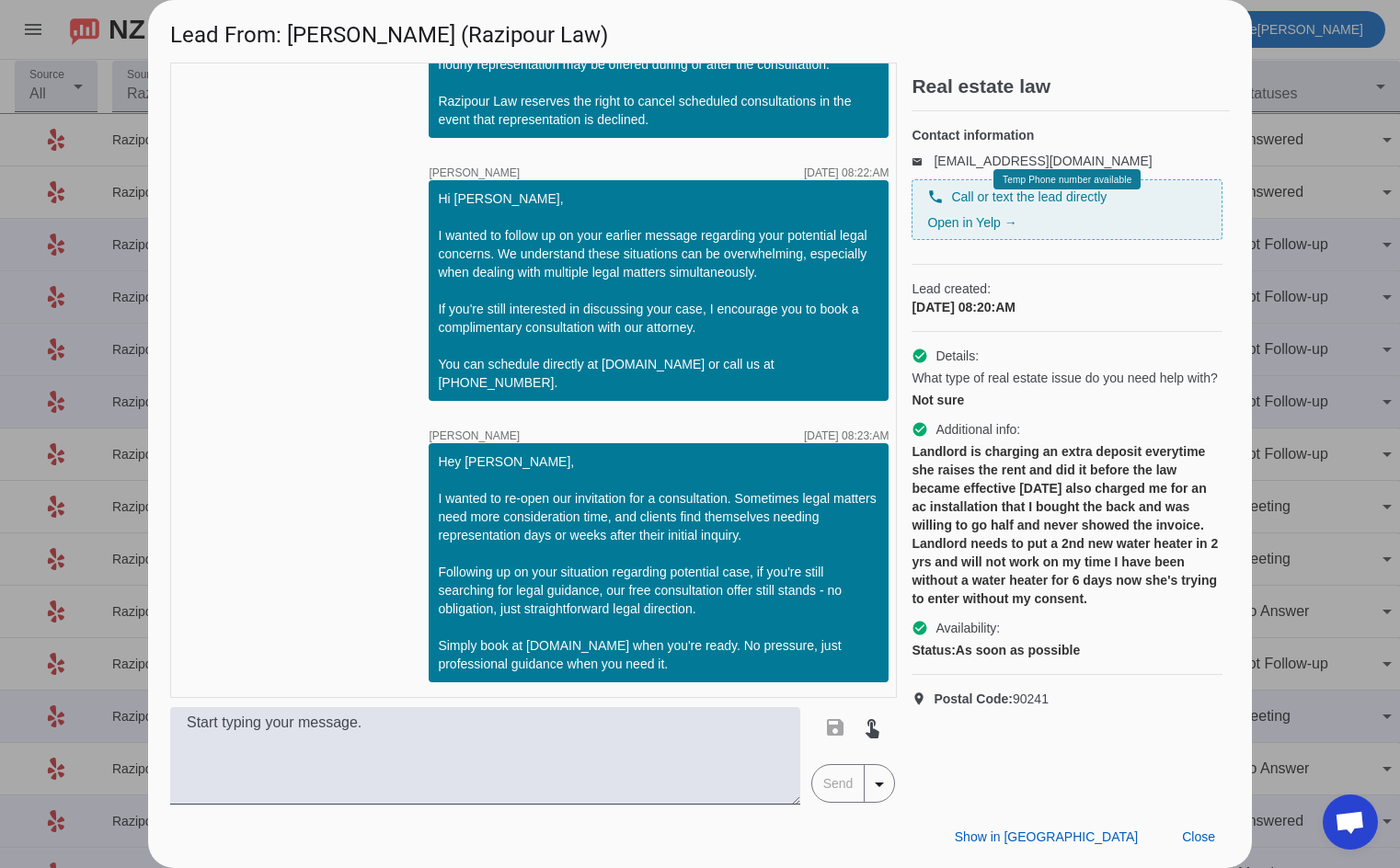
click at [988, 498] on div "Landlord is charging an extra deposit everytime she raises the rent and did it …" at bounding box center [1068, 525] width 311 height 166
click at [987, 498] on div "Landlord is charging an extra deposit everytime she raises the rent and did it …" at bounding box center [1068, 525] width 311 height 166
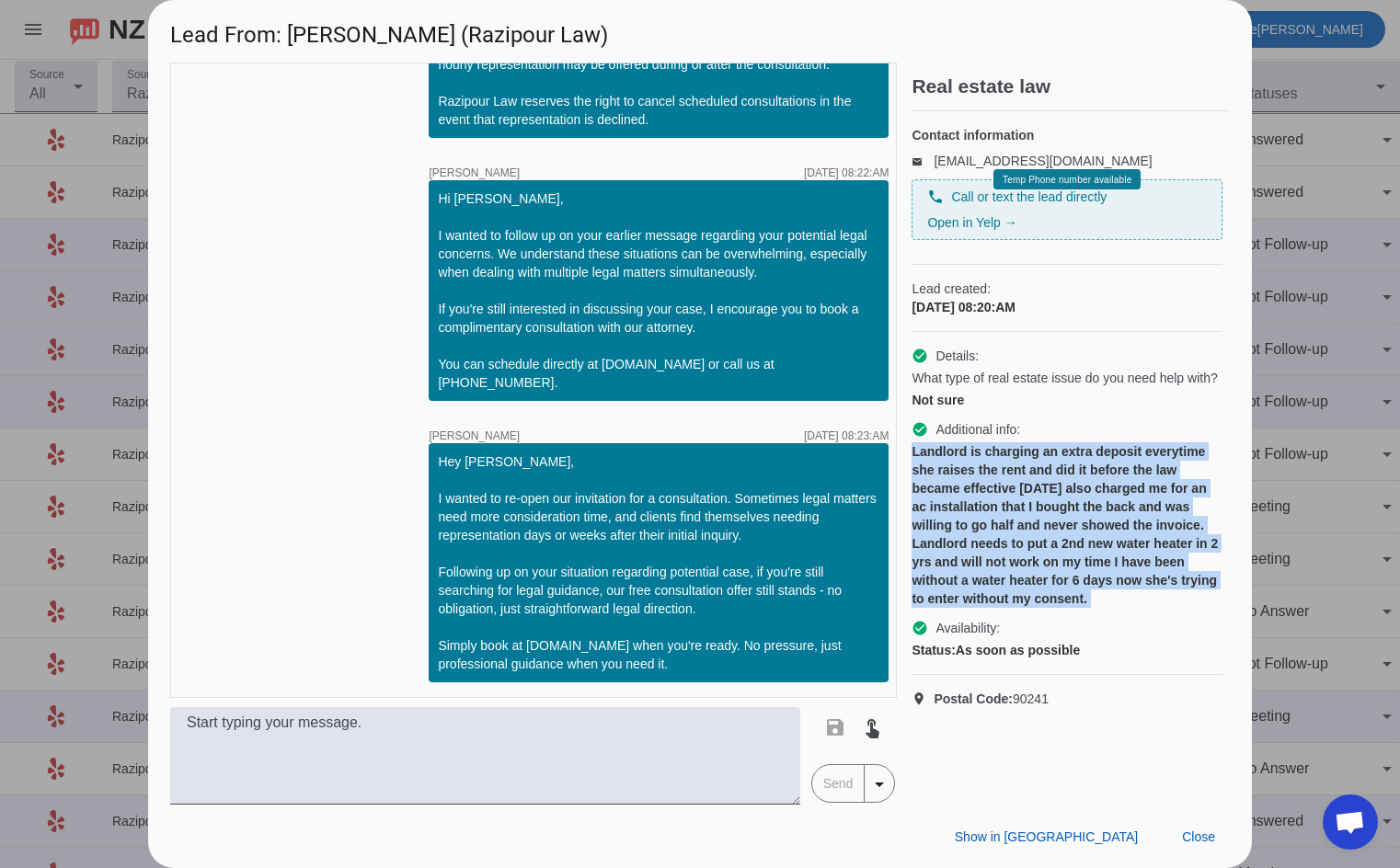
click at [987, 500] on div "Landlord is charging an extra deposit everytime she raises the rent and did it …" at bounding box center [1068, 525] width 311 height 166
copy div "Landlord is charging an extra deposit everytime she raises the rent and did it …"
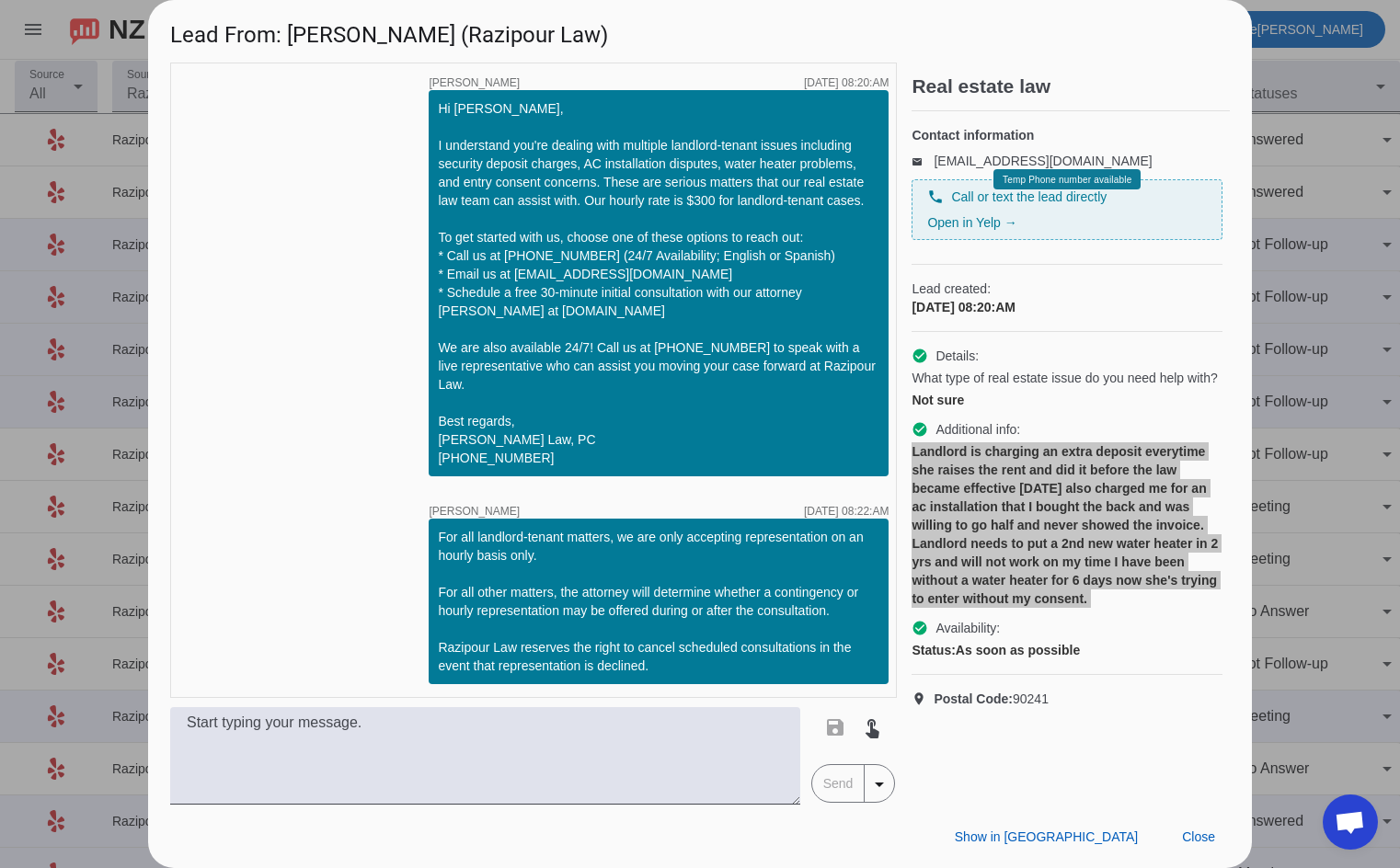
scroll to position [0, 0]
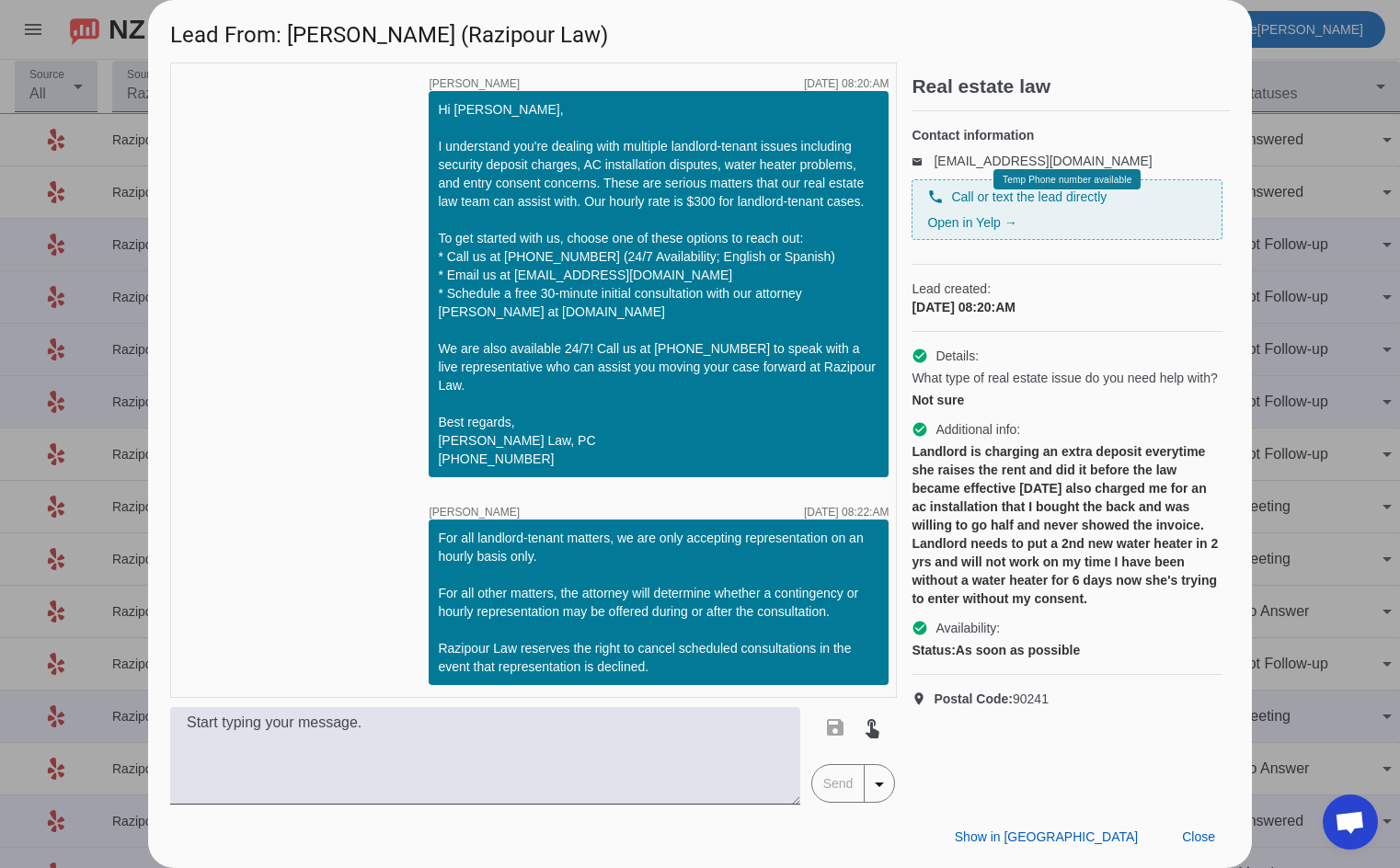
click at [345, 585] on div "timer close [PERSON_NAME] [DATE] 08:20:AM Hi [PERSON_NAME], I understand you're…" at bounding box center [534, 380] width 726 height 636
click at [312, 641] on div "timer close [PERSON_NAME] [DATE] 08:20:AM Hi [PERSON_NAME], I understand you're…" at bounding box center [534, 380] width 726 height 636
click at [985, 506] on div "Landlord is charging an extra deposit everytime she raises the rent and did it …" at bounding box center [1068, 525] width 311 height 166
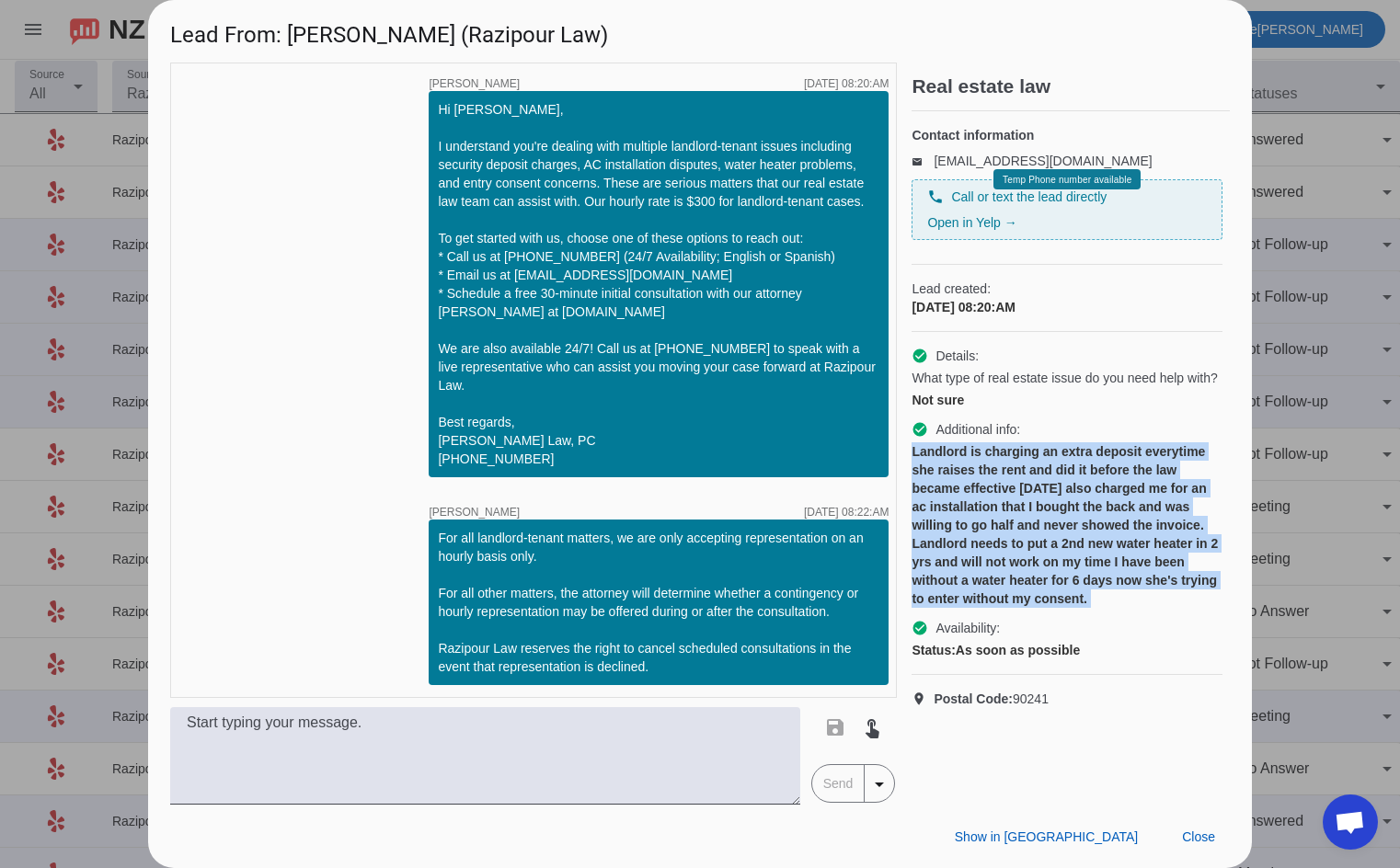
click at [985, 506] on div "Landlord is charging an extra deposit everytime she raises the rent and did it …" at bounding box center [1068, 525] width 311 height 166
copy div "Landlord is charging an extra deposit everytime she raises the rent and did it …"
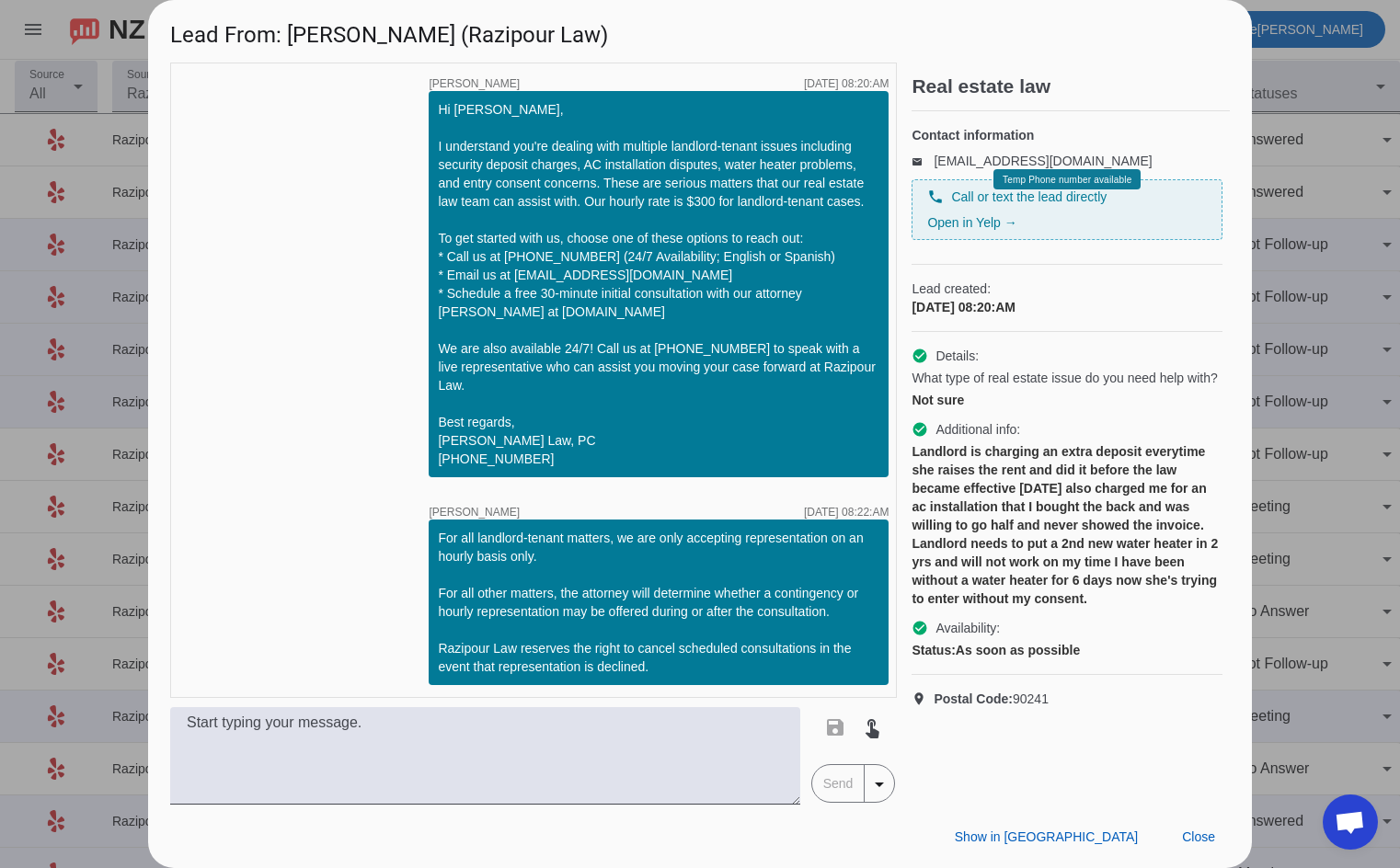
click at [257, 330] on div "timer close [PERSON_NAME] [DATE] 08:20:AM Hi [PERSON_NAME], I understand you're…" at bounding box center [534, 380] width 726 height 636
click at [1174, 823] on span at bounding box center [1198, 836] width 63 height 33
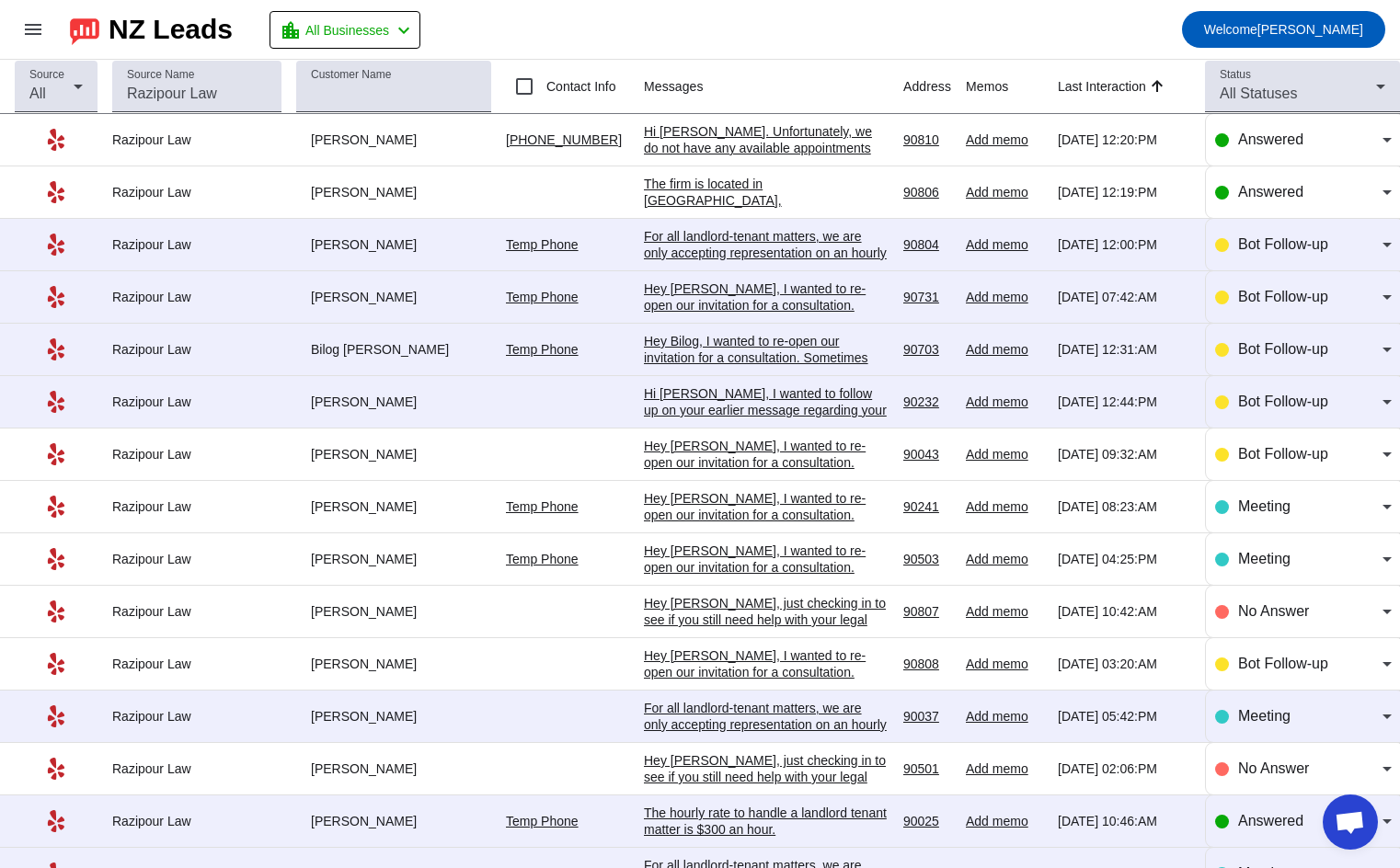
click at [778, 569] on div "Hey [PERSON_NAME], I wanted to re-open our invitation for a consultation. Somet…" at bounding box center [765, 658] width 244 height 231
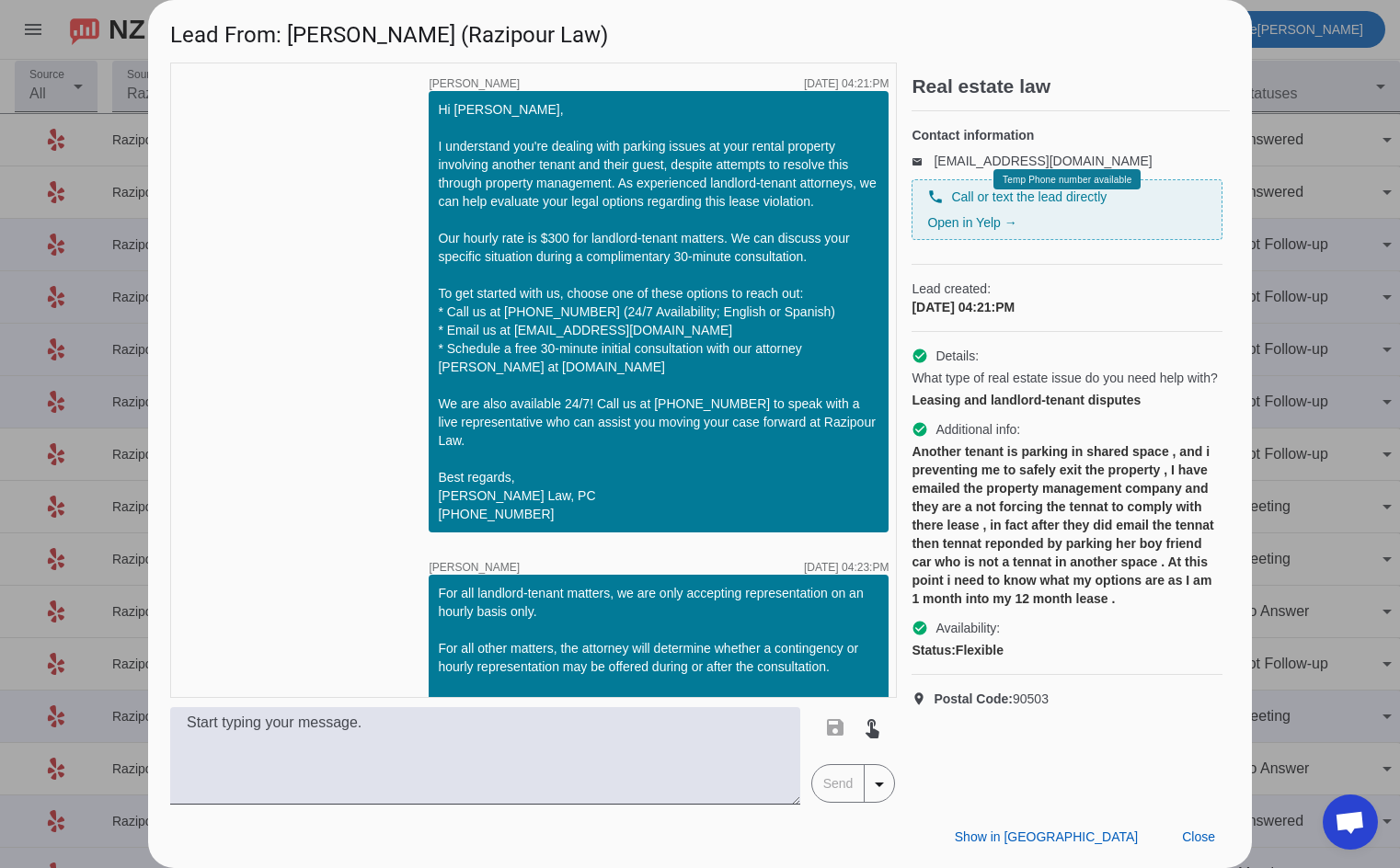
scroll to position [603, 0]
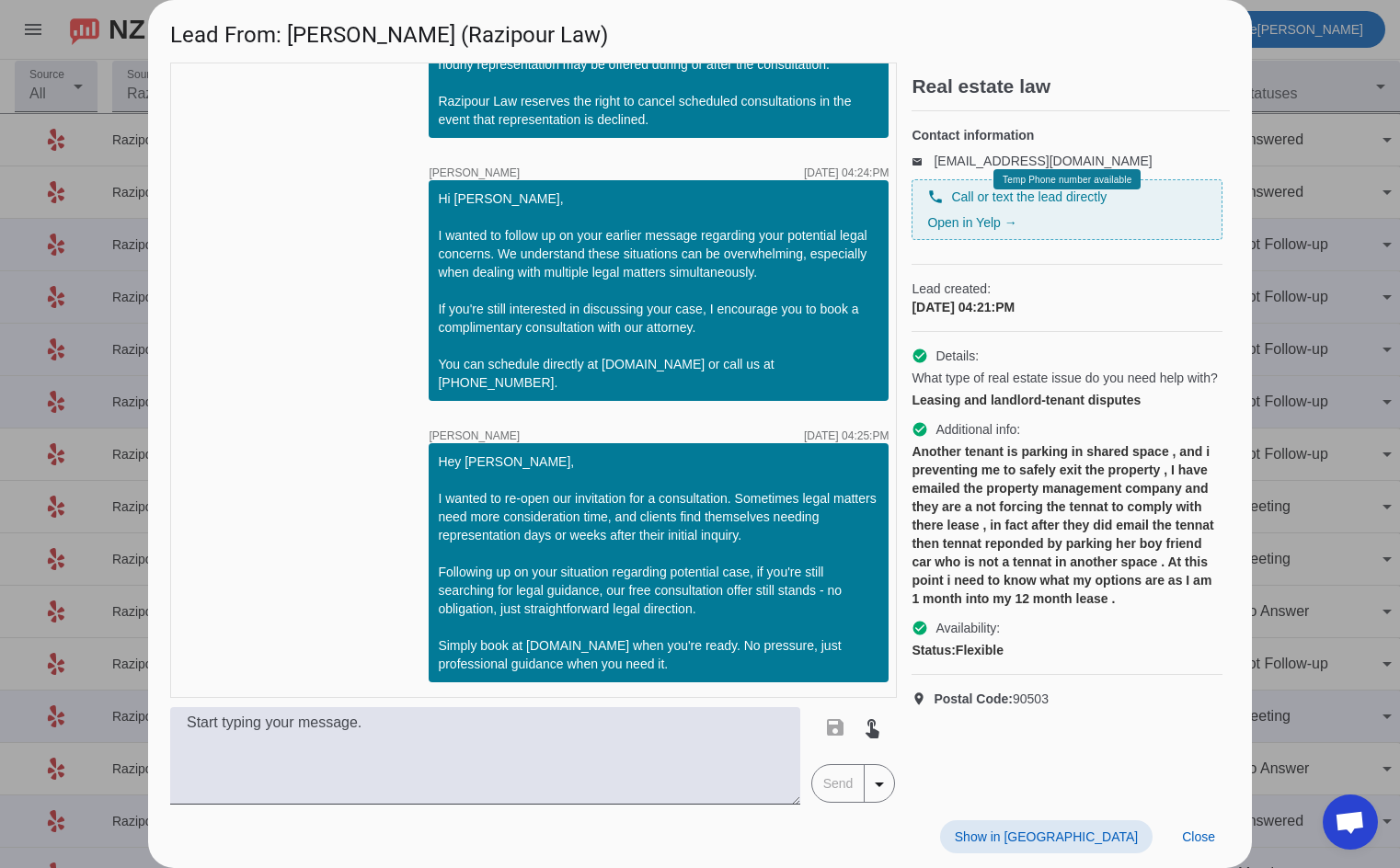
click at [1003, 543] on div "Another tenant is parking in shared space , and i preventing me to safely exit …" at bounding box center [1068, 525] width 311 height 166
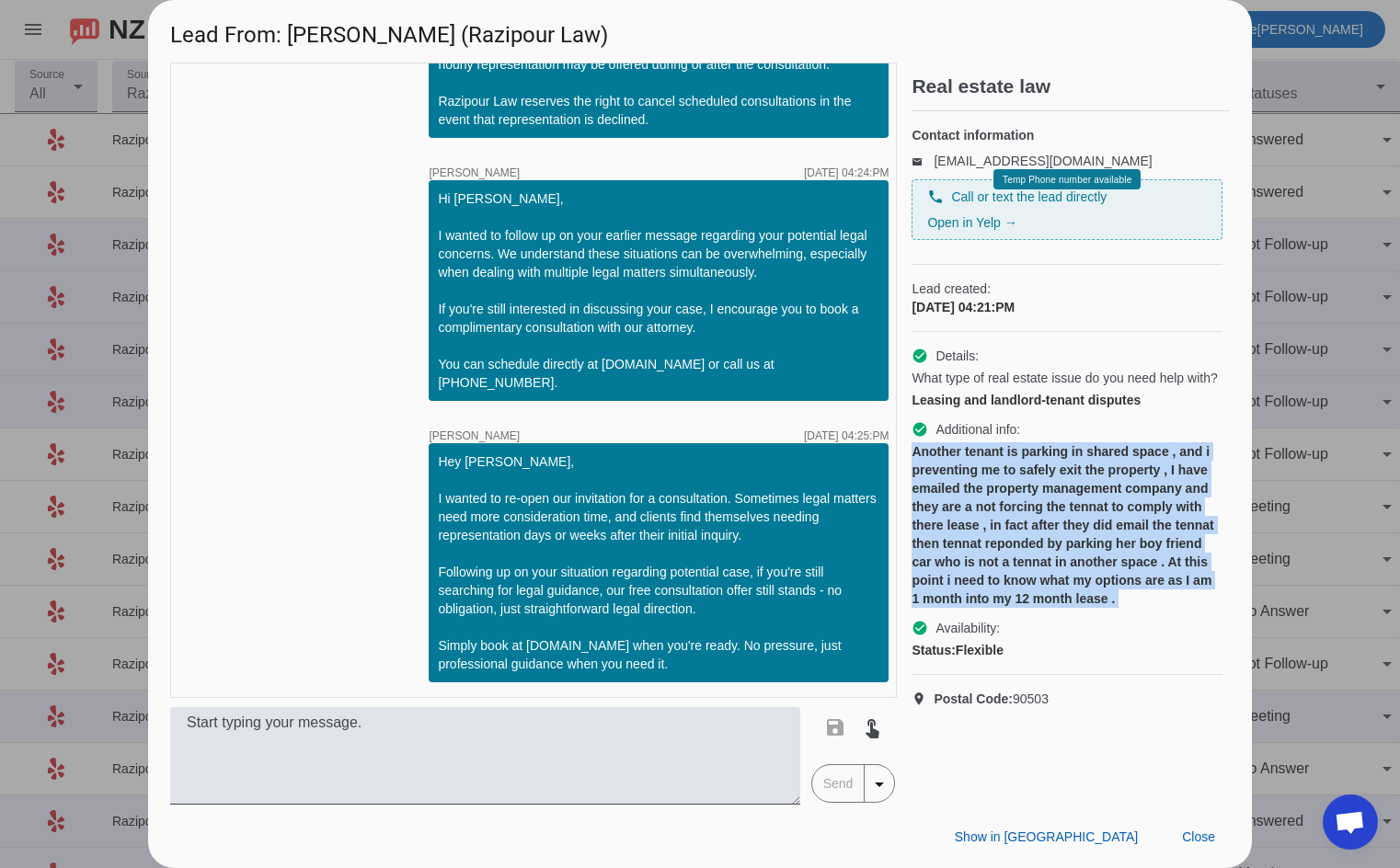
click at [1003, 543] on div "Another tenant is parking in shared space , and i preventing me to safely exit …" at bounding box center [1068, 525] width 311 height 166
copy div "Another tenant is parking in shared space , and i preventing me to safely exit …"
click at [1187, 830] on span "Close" at bounding box center [1198, 837] width 33 height 15
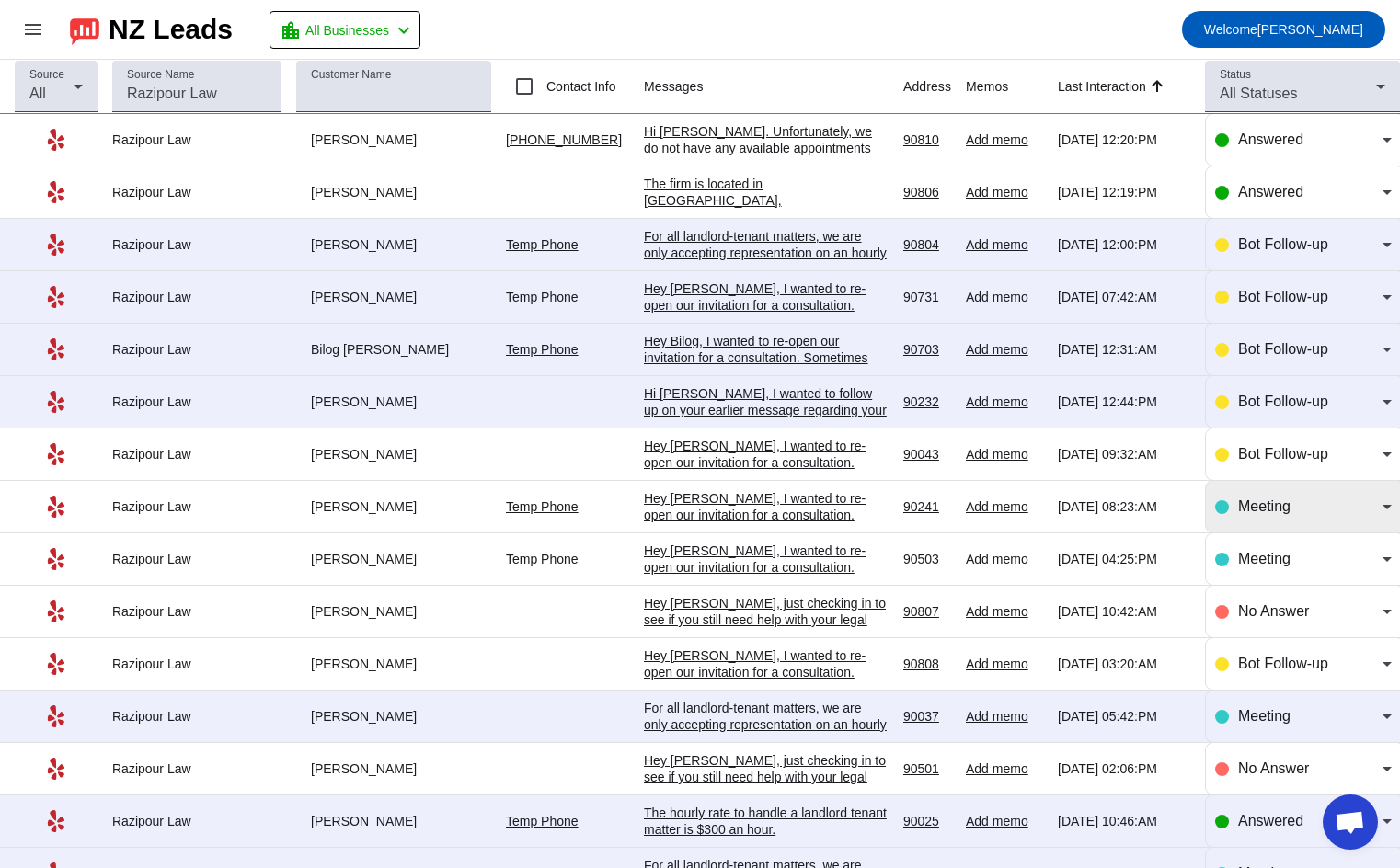
click at [1261, 509] on span "Meeting" at bounding box center [1264, 507] width 53 height 16
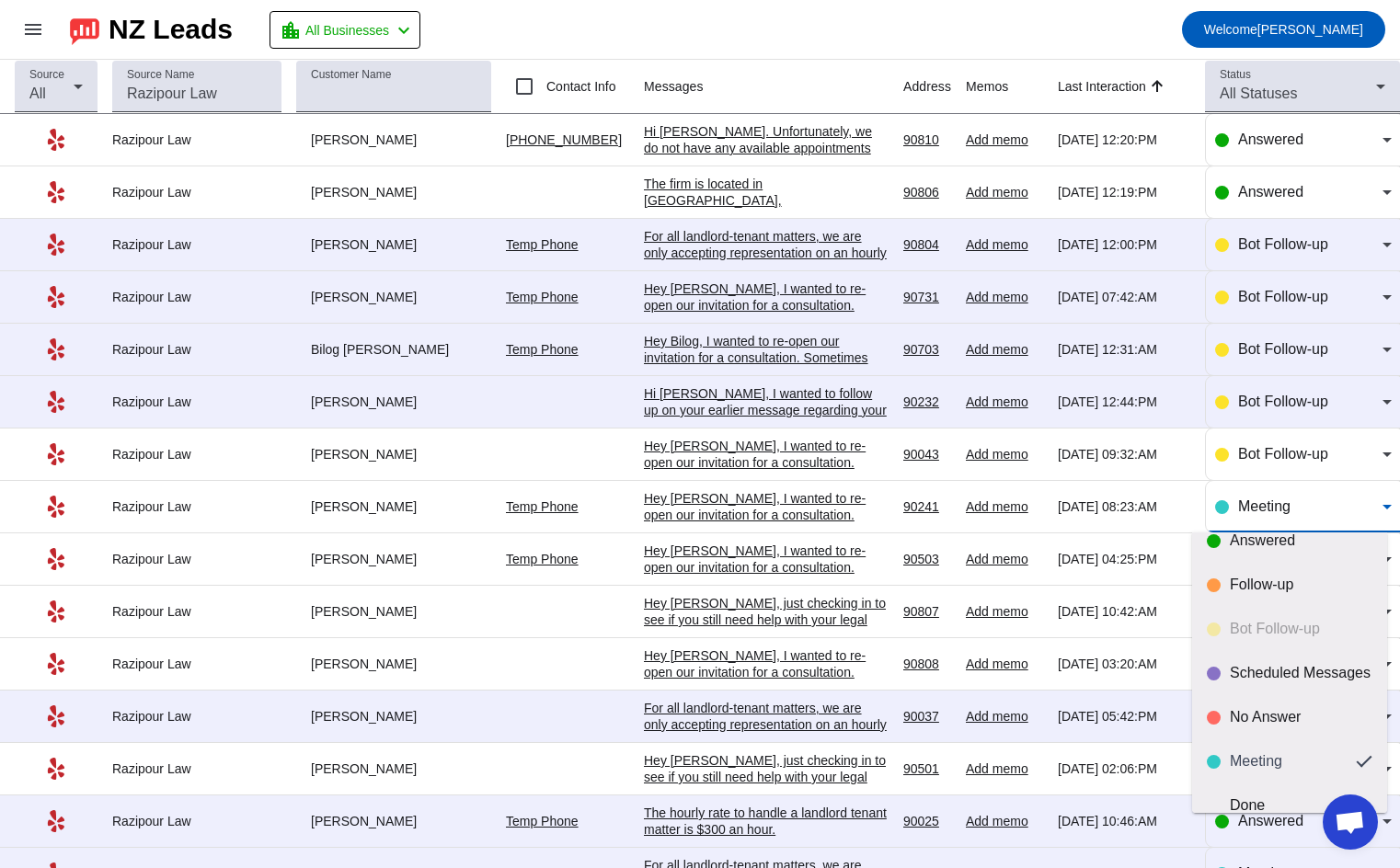
scroll to position [0, 0]
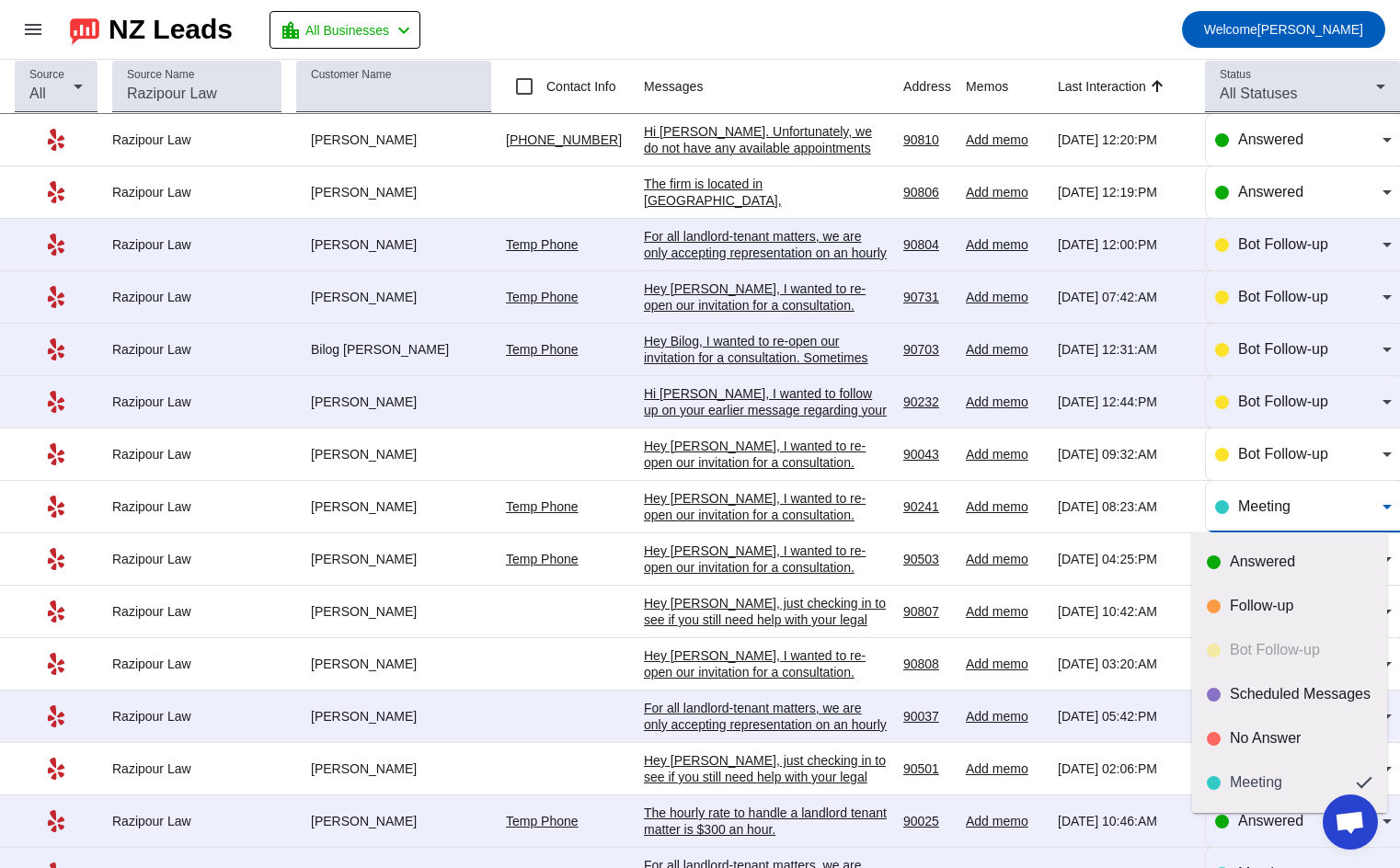
click at [1255, 514] on div at bounding box center [700, 434] width 1400 height 868
